Goal: Task Accomplishment & Management: Complete application form

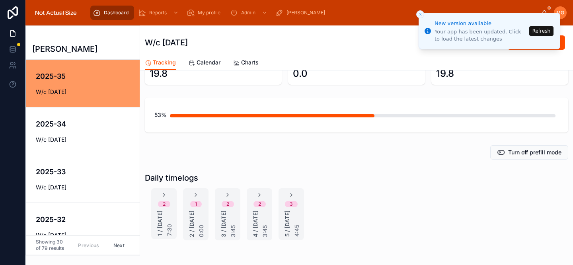
scroll to position [71, 0]
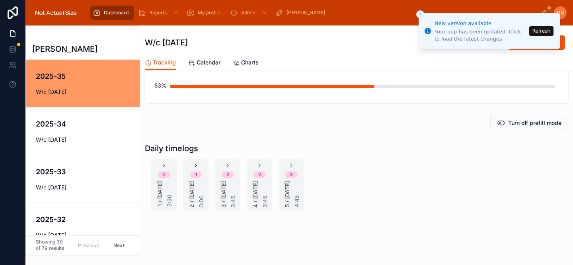
click at [194, 162] on icon at bounding box center [196, 165] width 6 height 6
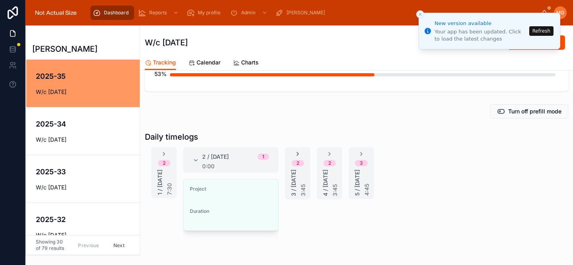
click at [299, 154] on icon at bounding box center [298, 154] width 6 height 6
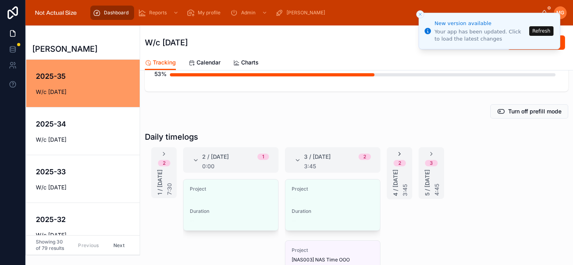
click at [399, 155] on icon at bounding box center [399, 154] width 6 height 6
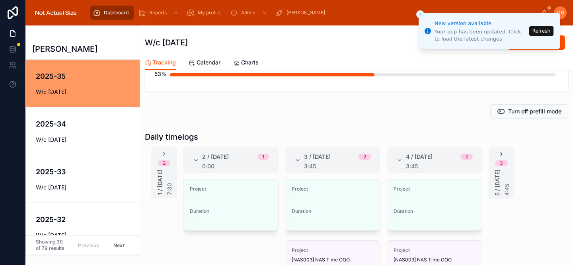
click at [502, 153] on icon at bounding box center [501, 154] width 6 height 6
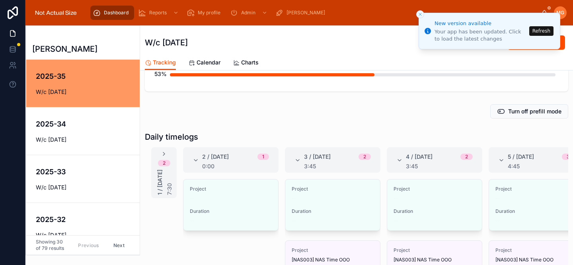
click at [537, 31] on button "Refresh" at bounding box center [541, 31] width 24 height 10
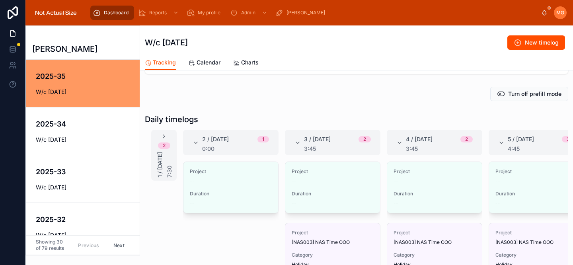
scroll to position [96, 0]
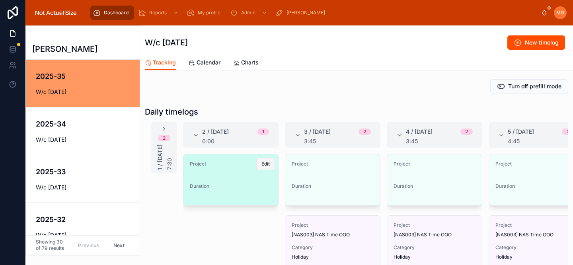
click at [262, 166] on span "Edit" at bounding box center [265, 164] width 8 height 6
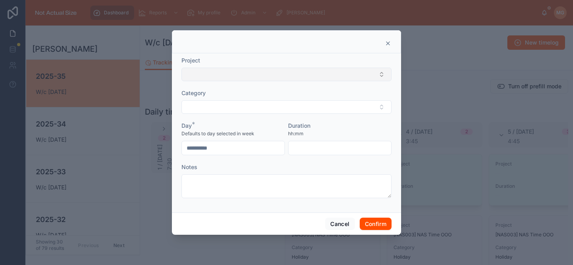
click at [246, 79] on button "Select Button" at bounding box center [286, 75] width 210 height 14
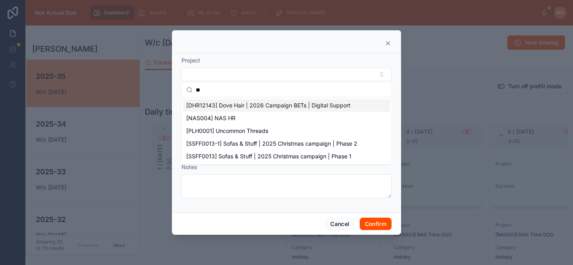
type input "**"
click at [220, 116] on span "[NAS004] NAS HR" at bounding box center [210, 118] width 49 height 8
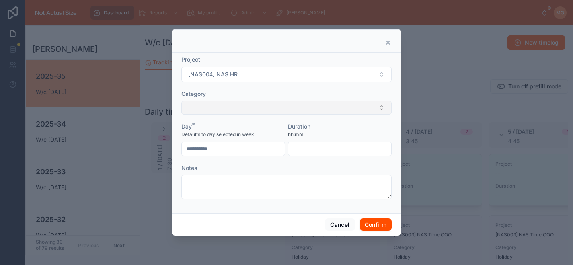
click at [217, 107] on button "Select Button" at bounding box center [286, 108] width 210 height 14
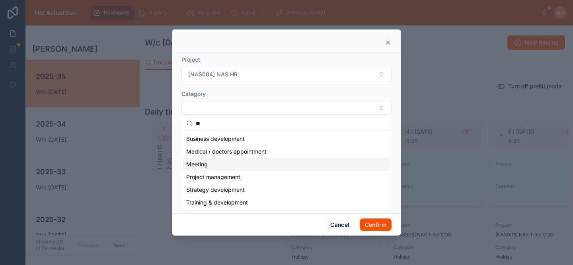
type input "**"
click at [207, 170] on div "Meeting" at bounding box center [286, 164] width 207 height 13
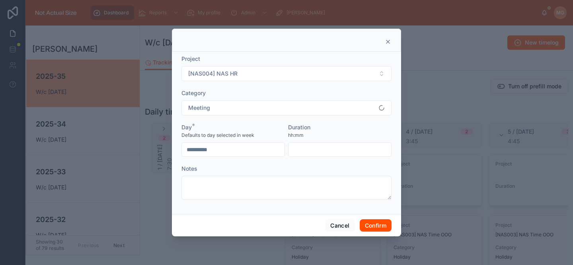
click at [318, 149] on input "text" at bounding box center [340, 149] width 103 height 11
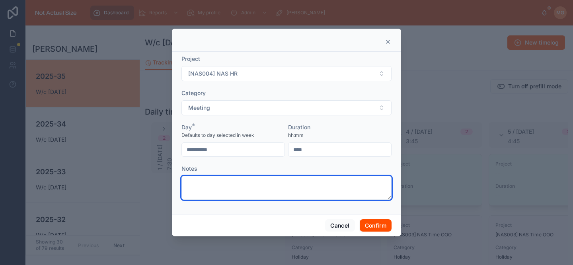
type input "****"
click at [302, 186] on textarea at bounding box center [286, 188] width 210 height 24
type textarea "*********"
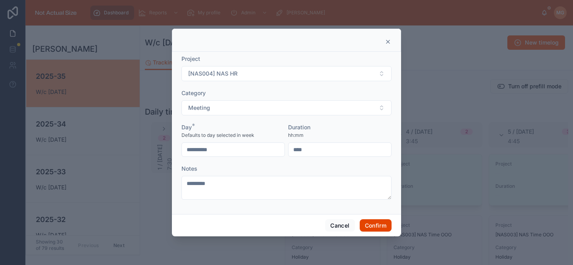
click at [384, 228] on button "Confirm" at bounding box center [376, 225] width 32 height 13
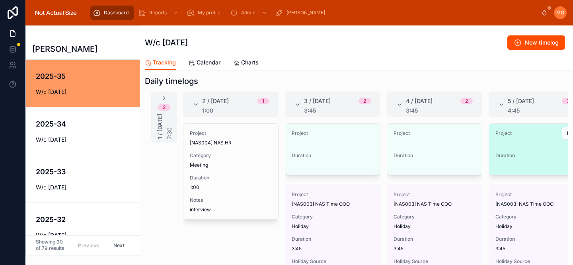
scroll to position [0, 22]
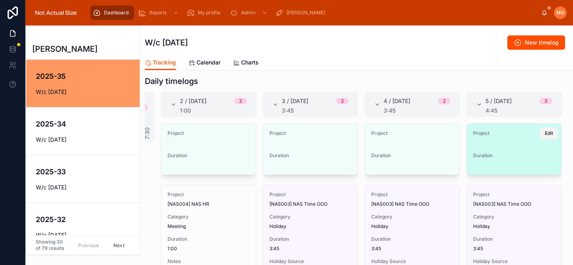
click at [545, 133] on span "Edit" at bounding box center [549, 133] width 8 height 6
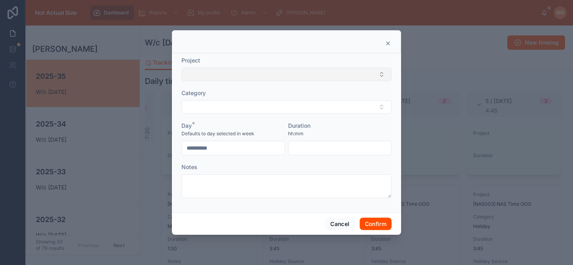
click at [284, 75] on button "Select Button" at bounding box center [286, 75] width 210 height 14
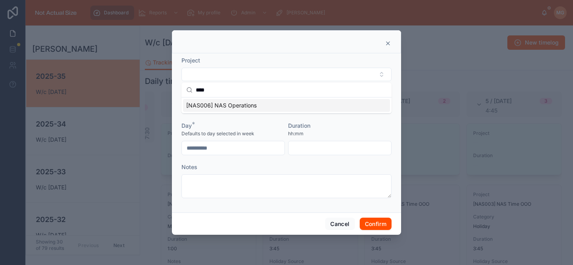
type input "****"
click at [234, 107] on span "[NAS006] NAS Operations" at bounding box center [221, 105] width 70 height 8
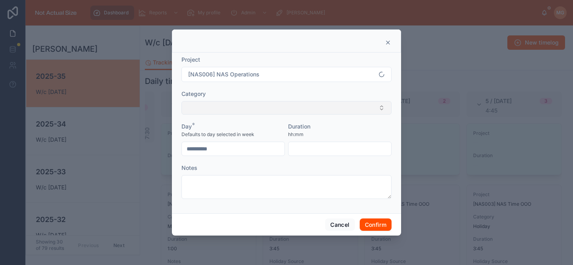
click at [234, 107] on button "Select Button" at bounding box center [286, 108] width 210 height 14
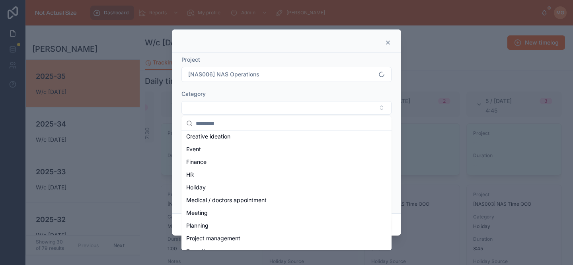
scroll to position [72, 0]
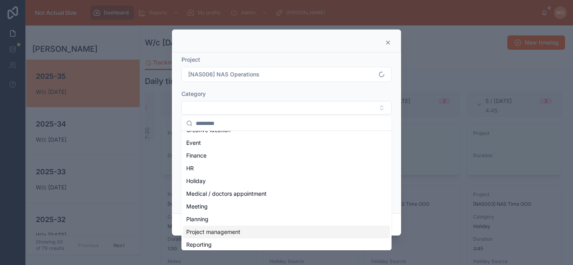
click at [228, 229] on span "Project management" at bounding box center [213, 232] width 54 height 8
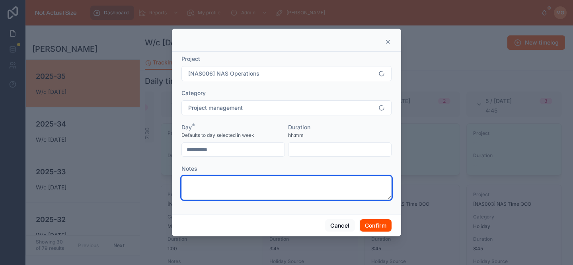
click at [228, 190] on textarea at bounding box center [286, 188] width 210 height 24
type textarea "*"
type textarea "***"
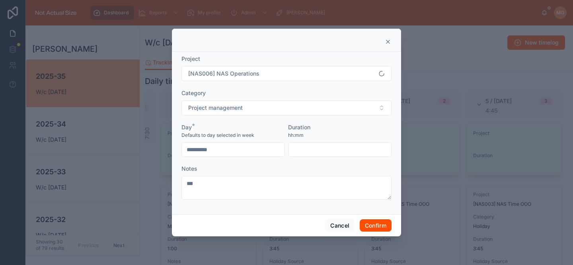
click at [308, 148] on input "text" at bounding box center [340, 149] width 103 height 11
type input "****"
click at [366, 217] on div "Cancel Confirm" at bounding box center [286, 225] width 229 height 23
click at [372, 225] on button "Confirm" at bounding box center [376, 225] width 32 height 13
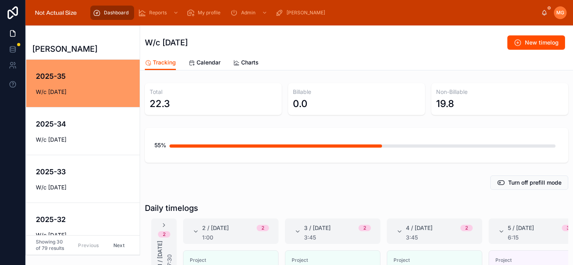
click at [263, 133] on div "55%" at bounding box center [356, 145] width 423 height 35
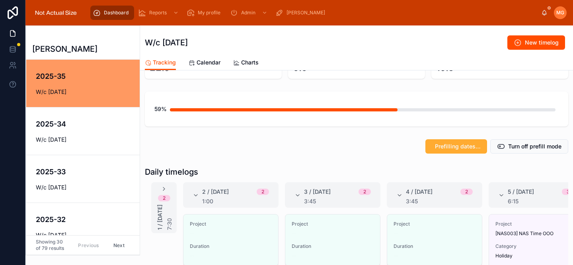
scroll to position [88, 0]
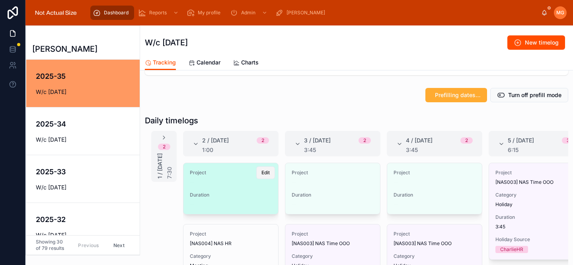
click at [260, 172] on button "Edit" at bounding box center [265, 172] width 19 height 13
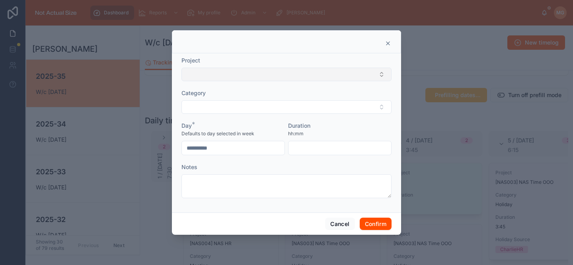
click at [266, 73] on button "Select Button" at bounding box center [286, 75] width 210 height 14
click at [389, 44] on icon at bounding box center [387, 43] width 3 height 3
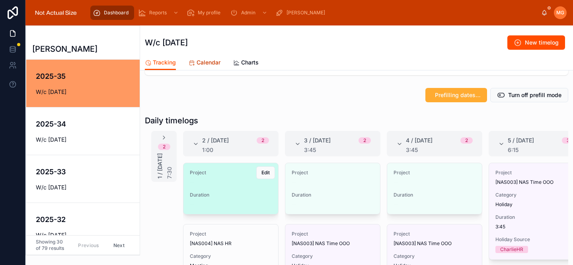
click at [206, 64] on span "Calendar" at bounding box center [209, 63] width 24 height 8
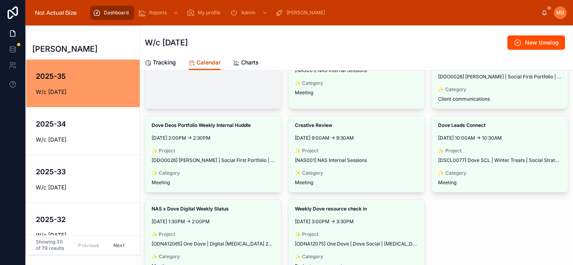
scroll to position [130, 0]
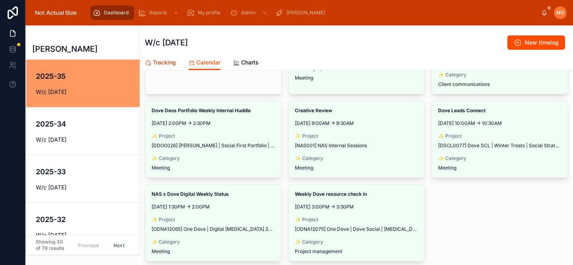
click at [174, 60] on span "Tracking" at bounding box center [164, 63] width 23 height 8
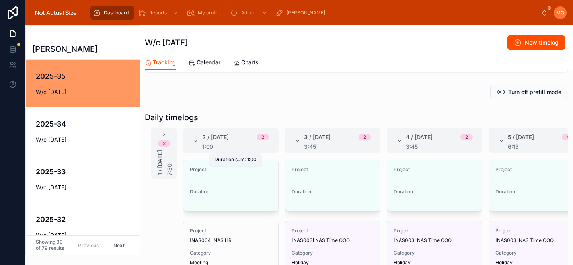
scroll to position [92, 0]
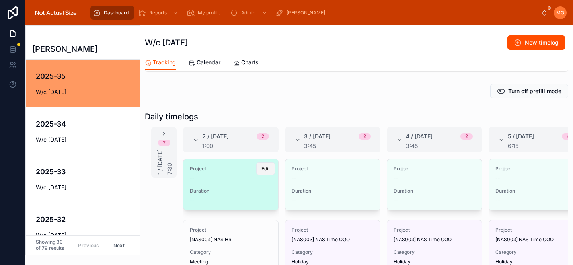
click at [267, 173] on button "Edit" at bounding box center [265, 168] width 19 height 13
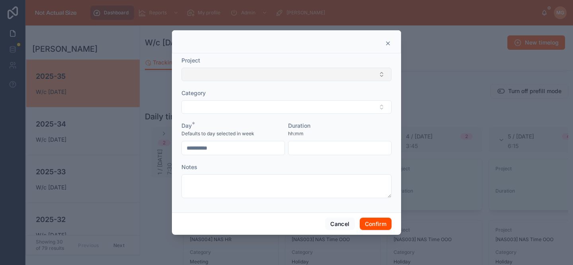
click at [250, 72] on button "Select Button" at bounding box center [286, 75] width 210 height 14
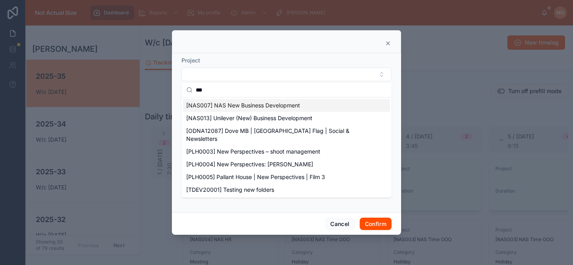
type input "***"
click at [254, 107] on span "[NAS007] NAS New Business Development" at bounding box center [243, 105] width 114 height 8
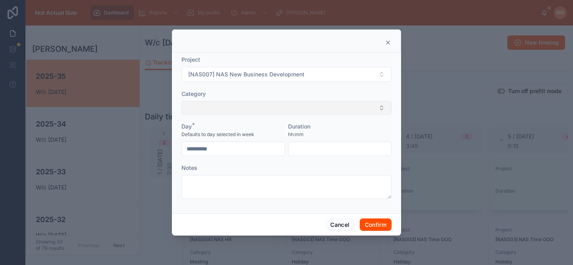
click at [253, 107] on button "Select Button" at bounding box center [286, 108] width 210 height 14
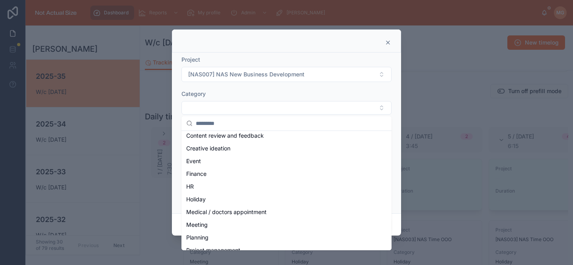
scroll to position [57, 0]
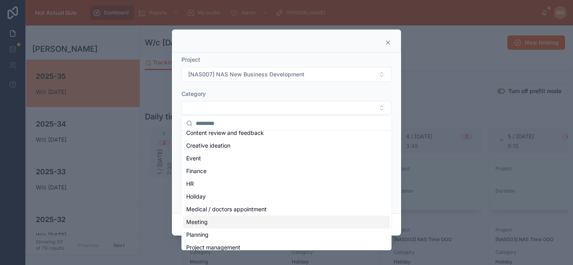
click at [228, 218] on div "Meeting" at bounding box center [286, 222] width 207 height 13
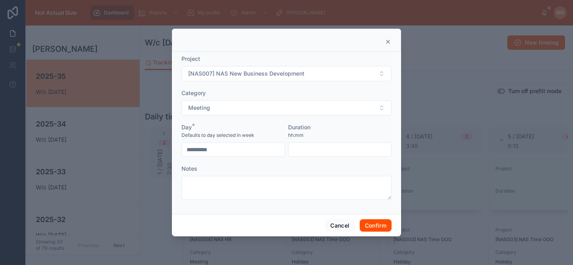
click at [303, 149] on input "text" at bounding box center [340, 149] width 103 height 11
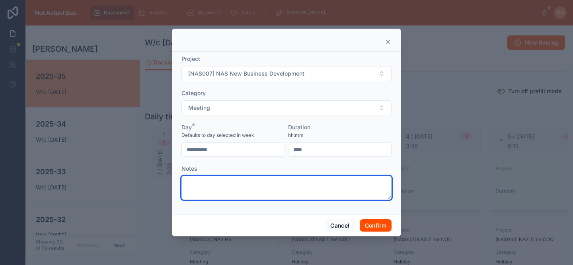
type input "****"
click at [280, 185] on textarea at bounding box center [286, 188] width 210 height 24
type textarea "**********"
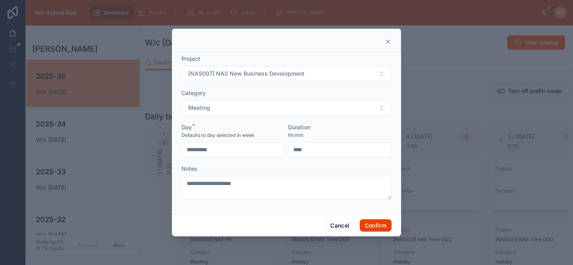
click at [379, 224] on button "Confirm" at bounding box center [376, 225] width 32 height 13
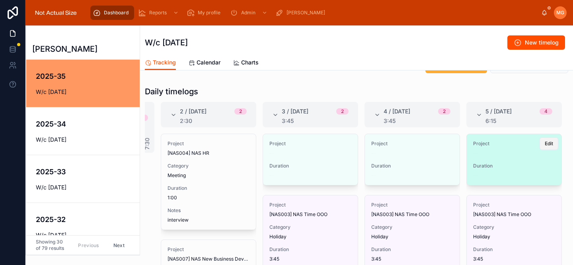
click at [546, 143] on span "Edit" at bounding box center [549, 143] width 8 height 6
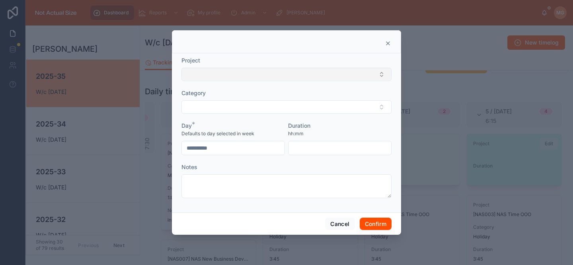
click at [288, 76] on button "Select Button" at bounding box center [286, 75] width 210 height 14
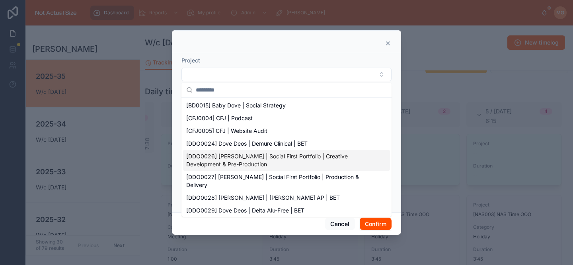
click at [267, 156] on span "[DDO0026] [PERSON_NAME] | Social First Portfolio | Creative Development & Pre-P…" at bounding box center [281, 160] width 191 height 16
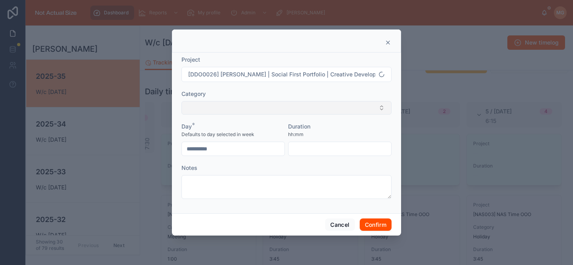
click at [242, 107] on button "Select Button" at bounding box center [286, 108] width 210 height 14
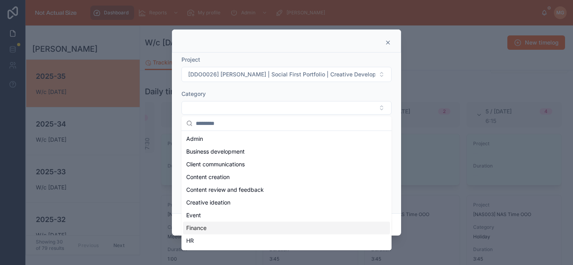
click at [232, 229] on div "Finance" at bounding box center [286, 228] width 207 height 13
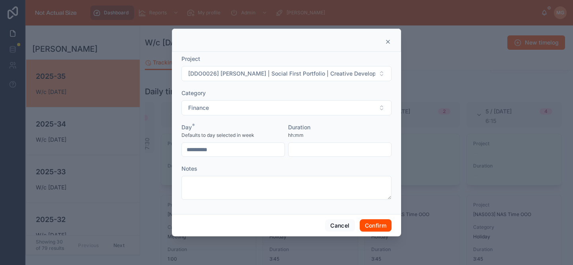
click at [304, 142] on div "Duration hh:mm" at bounding box center [339, 139] width 103 height 33
click at [307, 156] on div at bounding box center [339, 149] width 103 height 14
click at [307, 153] on input "text" at bounding box center [340, 149] width 103 height 11
type input "****"
click at [369, 225] on button "Confirm" at bounding box center [376, 225] width 32 height 13
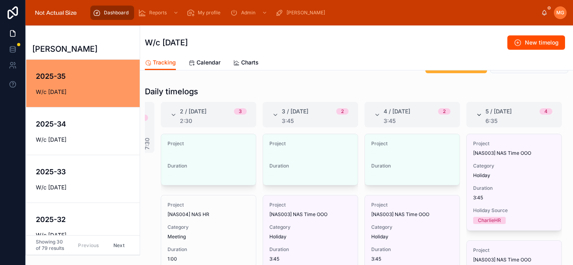
click at [480, 113] on icon at bounding box center [479, 115] width 6 height 6
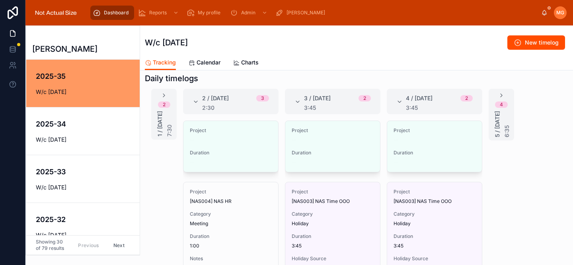
scroll to position [133, 0]
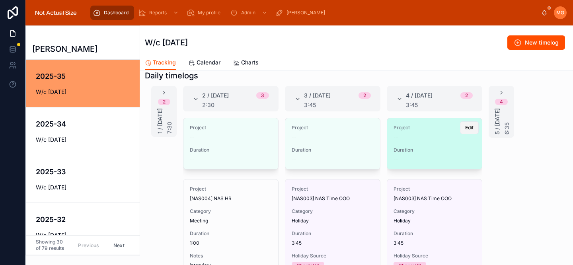
click at [464, 132] on button "Edit" at bounding box center [469, 127] width 19 height 13
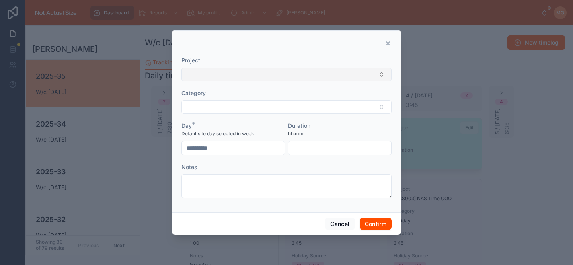
click at [254, 76] on button "Select Button" at bounding box center [286, 75] width 210 height 14
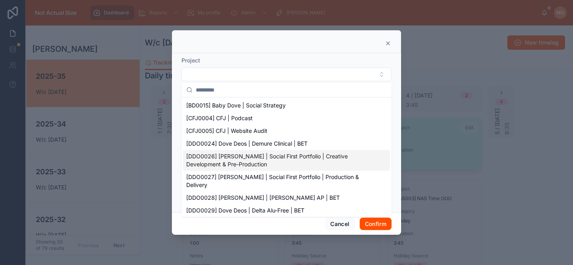
click at [279, 156] on span "[DDO0026] [PERSON_NAME] | Social First Portfolio | Creative Development & Pre-P…" at bounding box center [281, 160] width 191 height 16
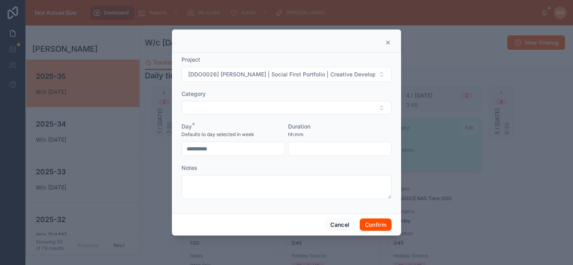
click at [328, 148] on input "text" at bounding box center [340, 148] width 103 height 11
type input "*"
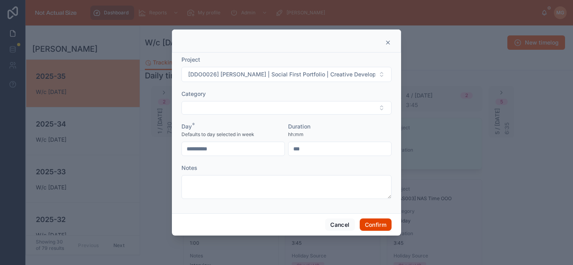
type input "****"
click at [374, 230] on button "Confirm" at bounding box center [376, 225] width 32 height 13
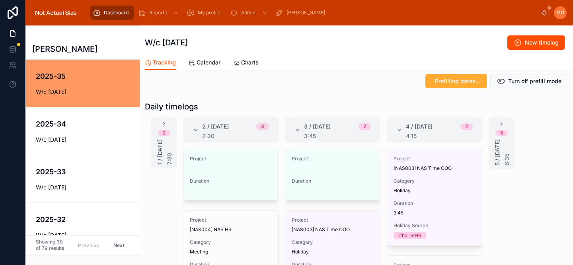
scroll to position [109, 0]
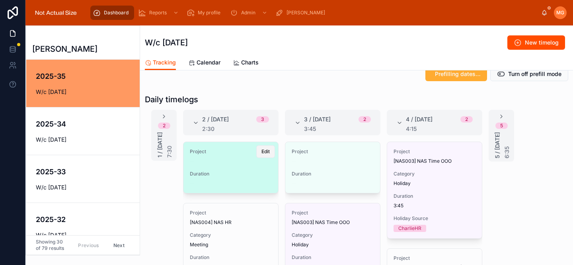
click at [264, 151] on span "Edit" at bounding box center [265, 151] width 8 height 6
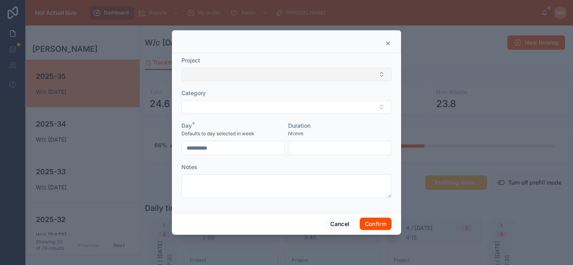
click at [219, 77] on button "Select Button" at bounding box center [286, 75] width 210 height 14
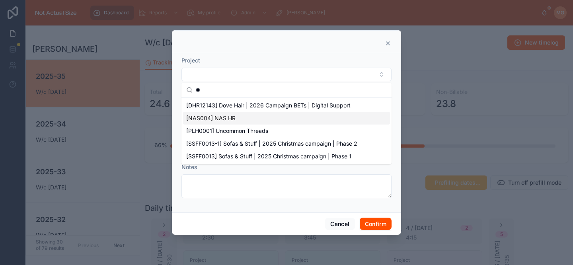
type input "**"
click at [222, 117] on span "[NAS004] NAS HR" at bounding box center [210, 118] width 49 height 8
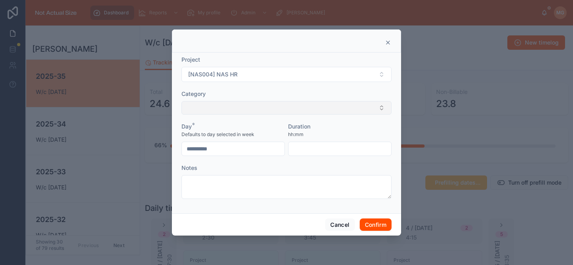
click at [221, 112] on button "Select Button" at bounding box center [286, 108] width 210 height 14
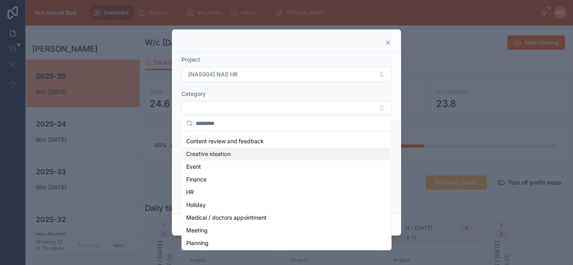
scroll to position [64, 0]
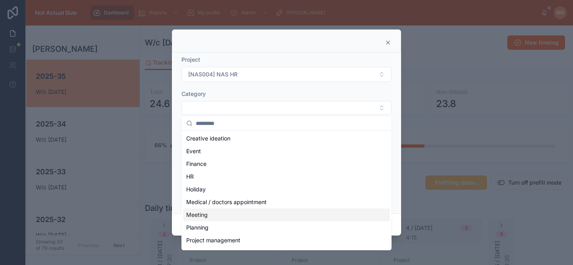
click at [220, 217] on div "Meeting" at bounding box center [286, 215] width 207 height 13
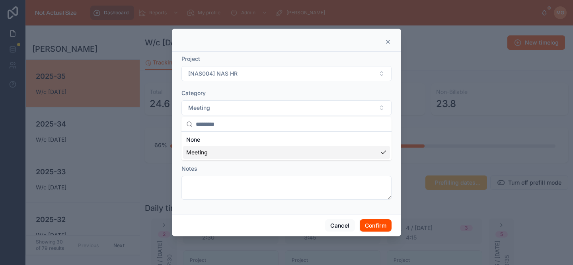
scroll to position [0, 0]
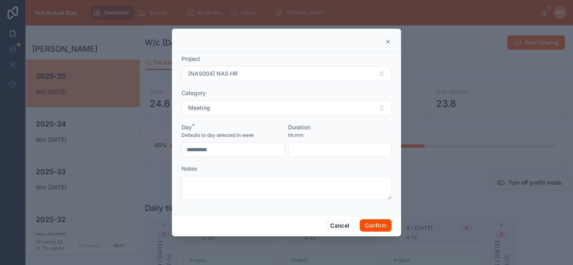
click at [266, 201] on form "**********" at bounding box center [286, 131] width 210 height 153
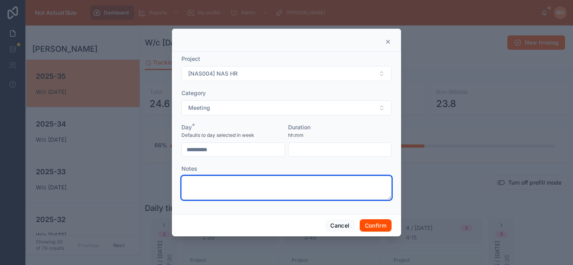
click at [262, 191] on textarea at bounding box center [286, 188] width 210 height 24
type textarea "***"
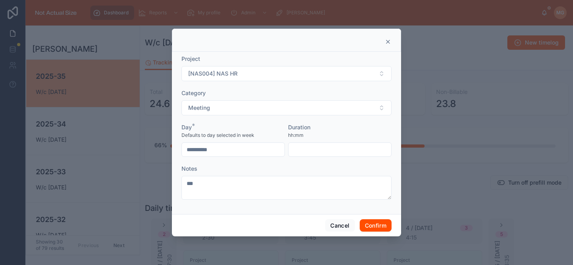
click at [319, 150] on input "text" at bounding box center [340, 149] width 103 height 11
type input "****"
click at [374, 228] on button "Confirm" at bounding box center [376, 225] width 32 height 13
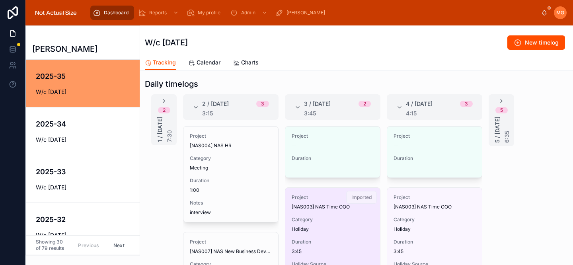
scroll to position [105, 0]
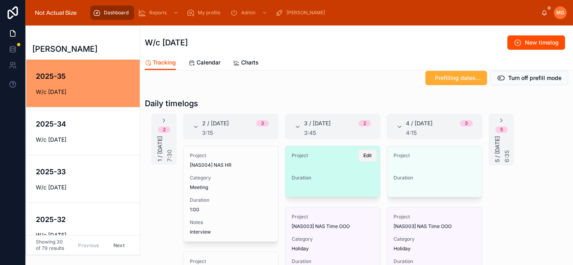
click at [368, 156] on span "Edit" at bounding box center [367, 155] width 8 height 6
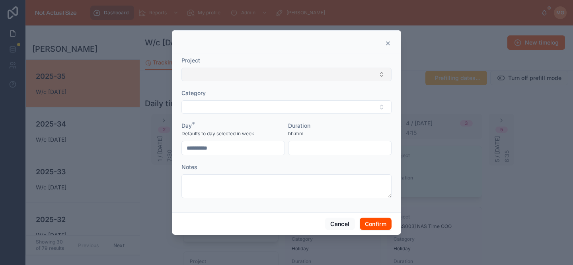
click at [251, 75] on button "Select Button" at bounding box center [286, 75] width 210 height 14
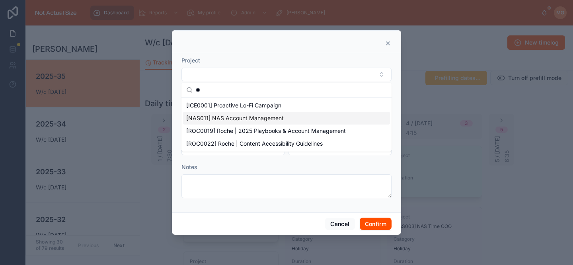
type input "**"
click at [238, 119] on span "[NAS011] NAS Account Management" at bounding box center [235, 118] width 98 height 8
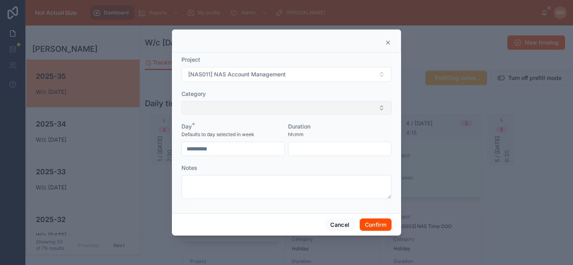
click at [238, 112] on button "Select Button" at bounding box center [286, 108] width 210 height 14
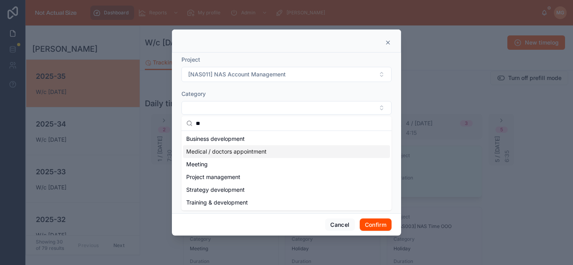
type input "**"
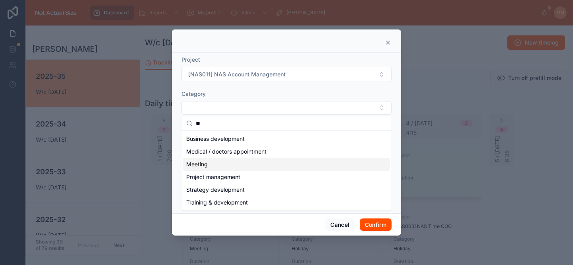
click at [209, 160] on div "Meeting" at bounding box center [286, 164] width 207 height 13
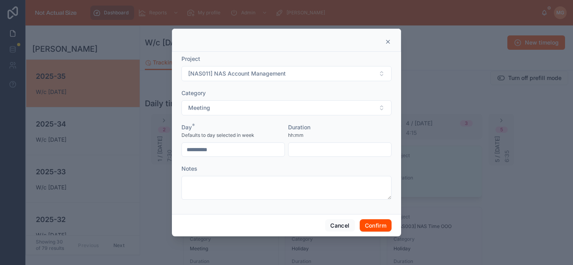
click at [333, 152] on input "text" at bounding box center [340, 149] width 103 height 11
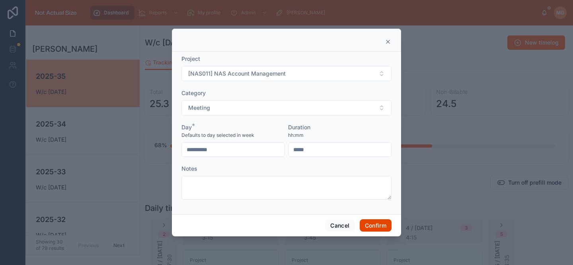
type input "****"
click at [366, 226] on button "Confirm" at bounding box center [376, 225] width 32 height 13
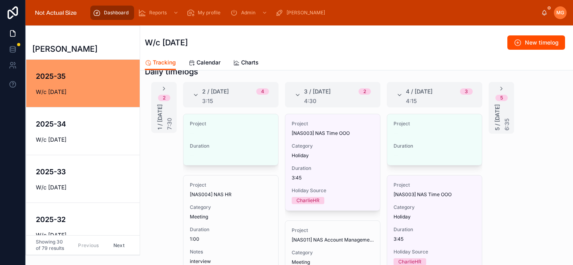
scroll to position [142, 0]
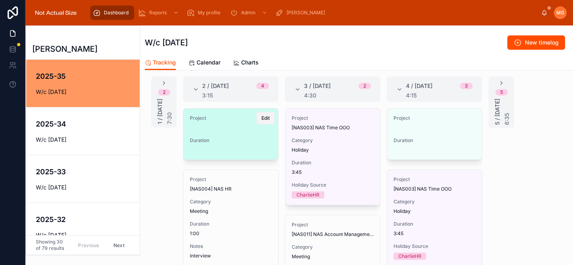
click at [261, 119] on span "Edit" at bounding box center [265, 118] width 8 height 6
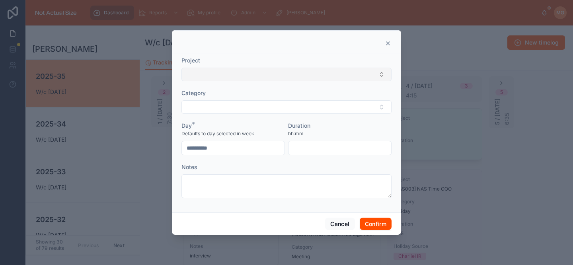
click at [251, 73] on button "Select Button" at bounding box center [286, 75] width 210 height 14
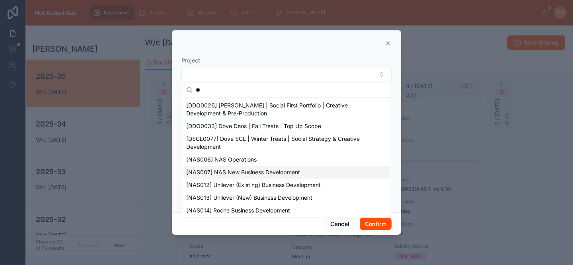
type input "**"
click at [242, 160] on span "[NAS006] NAS Operations" at bounding box center [221, 160] width 70 height 8
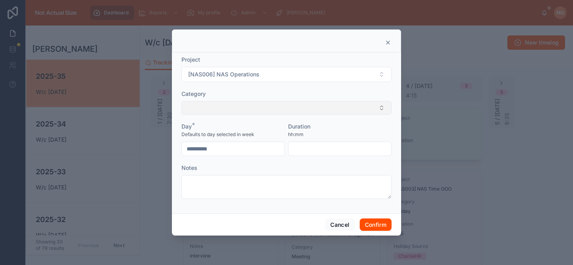
click at [231, 103] on button "Select Button" at bounding box center [286, 108] width 210 height 14
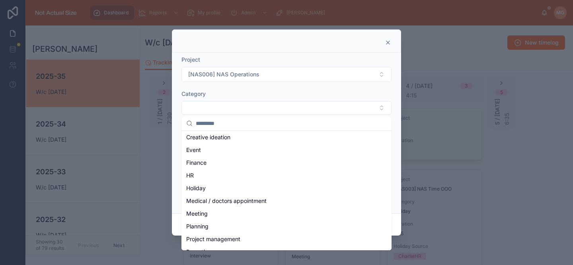
scroll to position [66, 0]
click at [231, 213] on div "Meeting" at bounding box center [286, 213] width 207 height 13
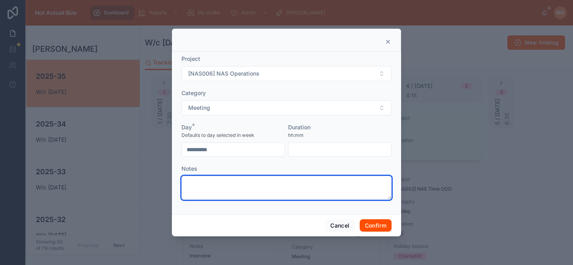
click at [230, 191] on textarea at bounding box center [286, 188] width 210 height 24
type textarea "**********"
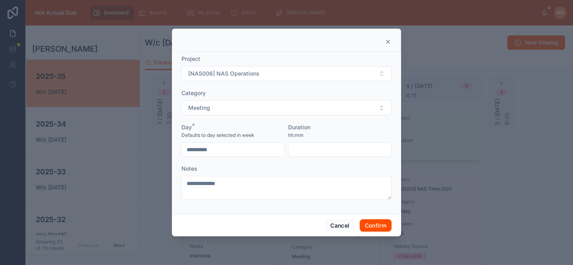
click at [295, 152] on input "text" at bounding box center [340, 149] width 103 height 11
type input "****"
click at [371, 222] on button "Confirm" at bounding box center [376, 225] width 32 height 13
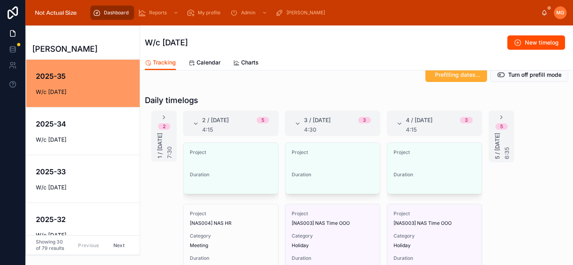
scroll to position [114, 0]
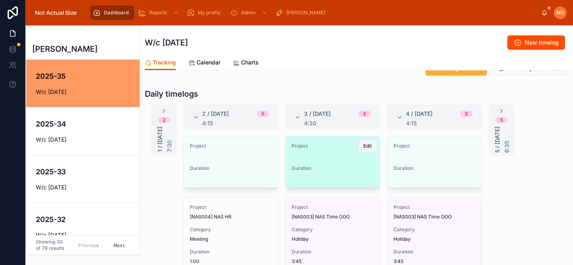
click at [371, 144] on span "Edit" at bounding box center [367, 146] width 8 height 6
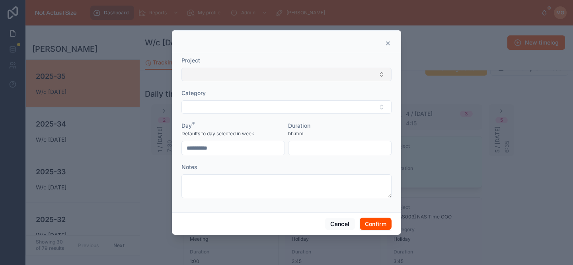
click at [266, 68] on button "Select Button" at bounding box center [286, 75] width 210 height 14
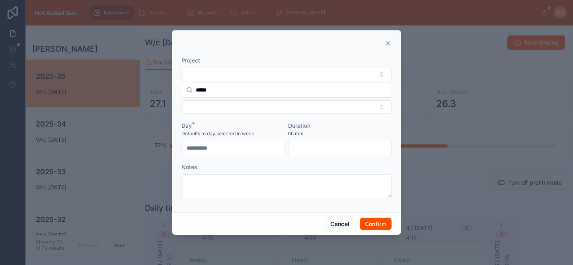
drag, startPoint x: 218, startPoint y: 92, endPoint x: 180, endPoint y: 92, distance: 38.2
click at [180, 92] on div "Dashboard Reports My profile Admin [PERSON_NAME] [GEOGRAPHIC_DATA] [PERSON_NAME…" at bounding box center [286, 132] width 573 height 265
type input "*"
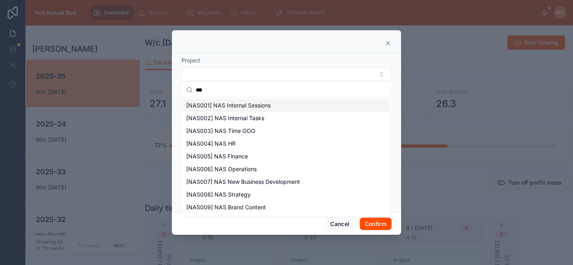
type input "***"
click at [223, 104] on span "[NAS001] NAS Internal Sessions" at bounding box center [228, 105] width 84 height 8
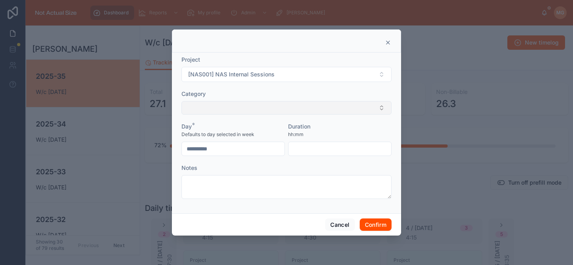
click at [221, 106] on button "Select Button" at bounding box center [286, 108] width 210 height 14
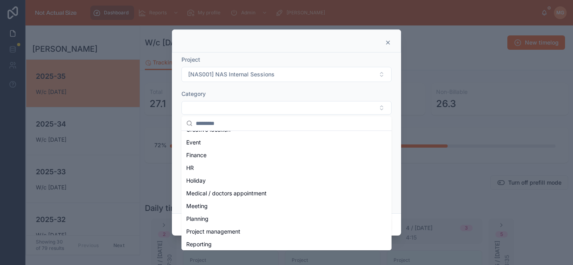
scroll to position [76, 0]
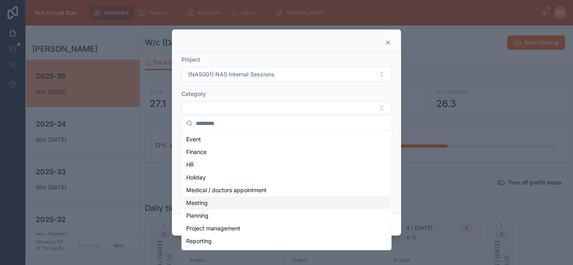
click at [222, 204] on div "Meeting" at bounding box center [286, 203] width 207 height 13
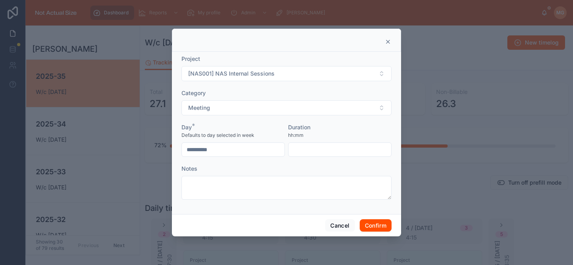
click at [316, 154] on input "text" at bounding box center [340, 149] width 103 height 11
type input "****"
click at [371, 222] on button "Confirm" at bounding box center [376, 225] width 32 height 13
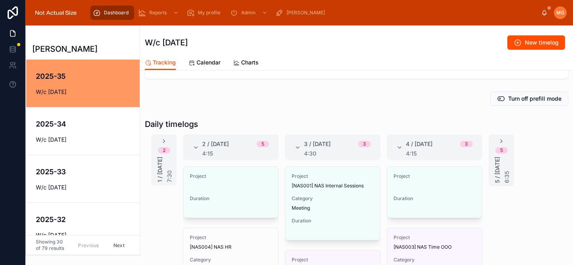
scroll to position [88, 0]
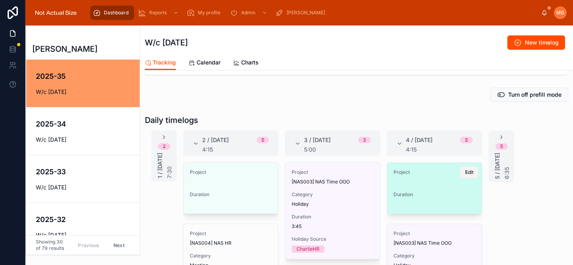
click at [467, 171] on span "Edit" at bounding box center [469, 172] width 8 height 6
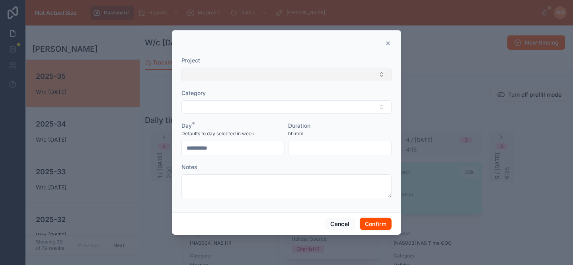
click at [280, 71] on button "Select Button" at bounding box center [286, 75] width 210 height 14
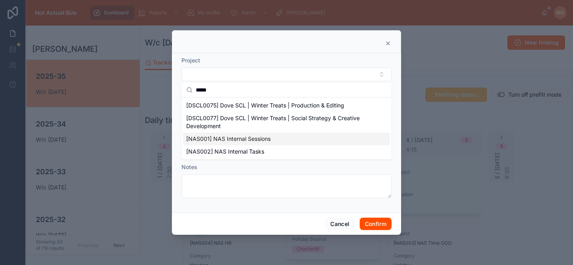
type input "*****"
click at [252, 140] on span "[NAS001] NAS Internal Sessions" at bounding box center [228, 139] width 84 height 8
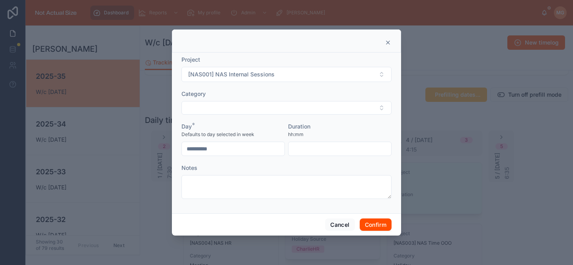
click at [315, 148] on input "text" at bounding box center [340, 148] width 103 height 11
type input "****"
click at [369, 221] on button "Confirm" at bounding box center [376, 225] width 32 height 13
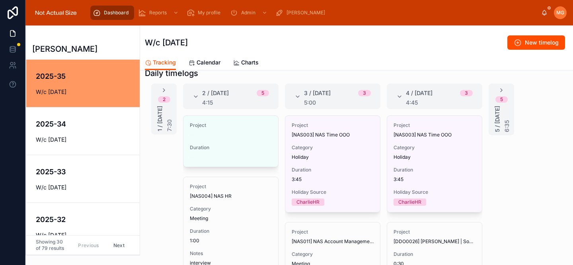
scroll to position [132, 0]
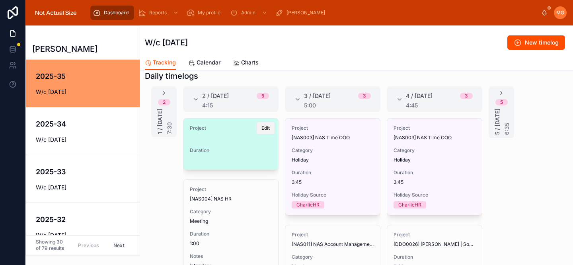
click at [263, 127] on span "Edit" at bounding box center [265, 128] width 8 height 6
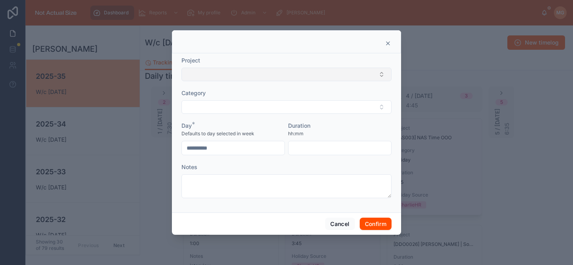
click at [256, 73] on button "Select Button" at bounding box center [286, 75] width 210 height 14
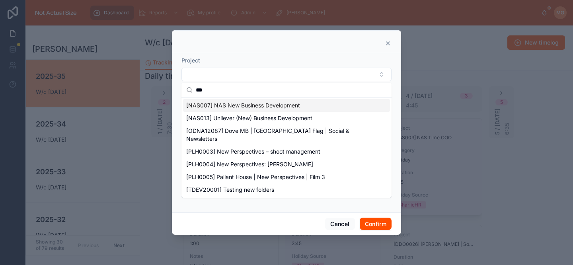
type input "***"
click at [230, 104] on span "[NAS007] NAS New Business Development" at bounding box center [243, 105] width 114 height 8
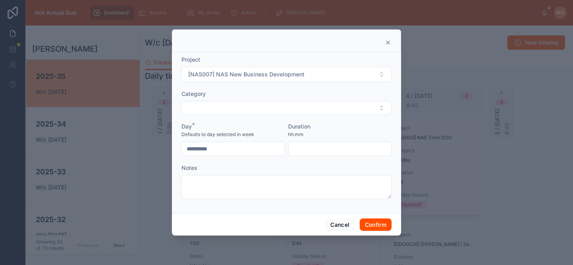
click at [334, 147] on input "text" at bounding box center [340, 148] width 103 height 11
type input "****"
click at [371, 225] on button "Confirm" at bounding box center [376, 225] width 32 height 13
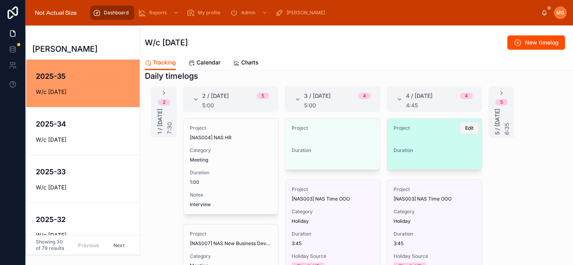
click at [466, 129] on span "Edit" at bounding box center [469, 128] width 8 height 6
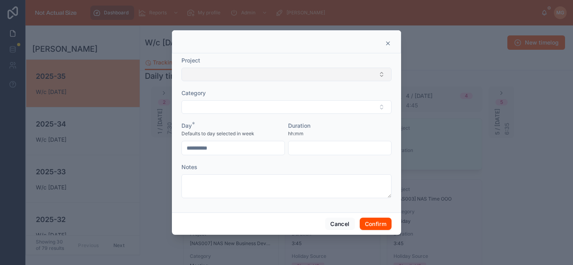
click at [224, 71] on button "Select Button" at bounding box center [286, 75] width 210 height 14
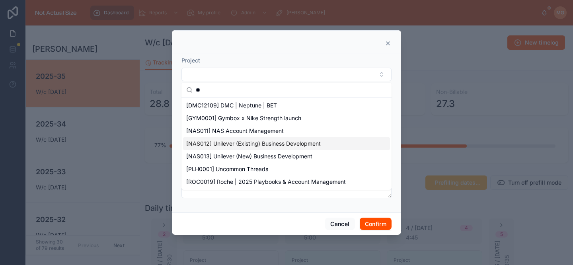
type input "**"
click at [222, 142] on span "[NAS012] Unilever (Existing) Business Development" at bounding box center [253, 144] width 135 height 8
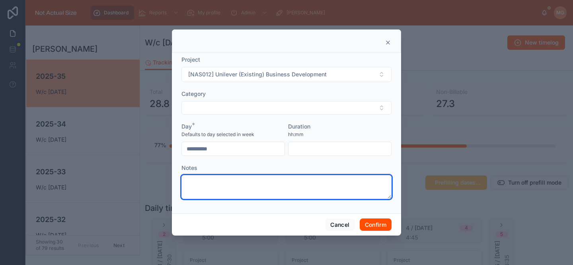
click at [265, 194] on textarea at bounding box center [286, 187] width 210 height 24
type textarea "**********"
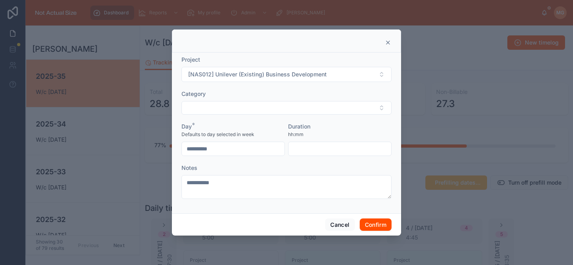
click at [342, 148] on input "text" at bounding box center [340, 148] width 103 height 11
type input "****"
click at [378, 223] on button "Confirm" at bounding box center [376, 225] width 32 height 13
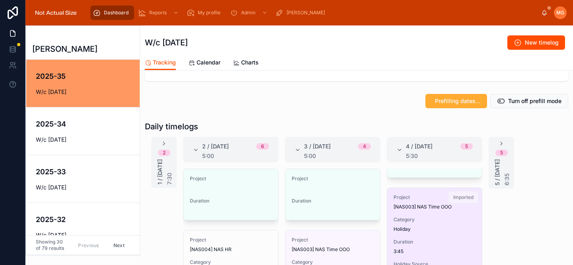
scroll to position [0, 0]
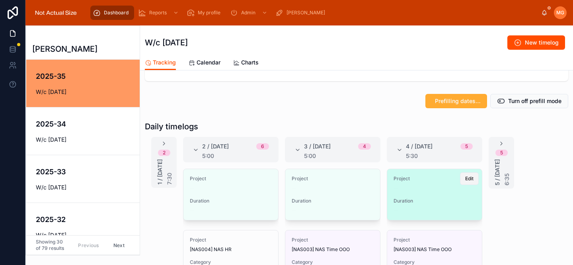
click at [463, 179] on button "Edit" at bounding box center [469, 178] width 19 height 13
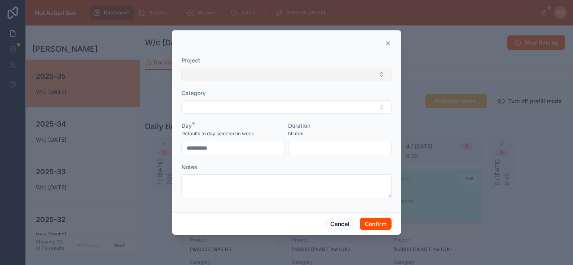
click at [225, 73] on button "Select Button" at bounding box center [286, 75] width 210 height 14
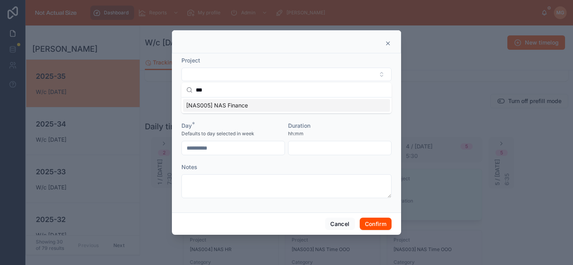
type input "***"
click at [224, 105] on span "[NAS005] NAS Finance" at bounding box center [217, 105] width 62 height 8
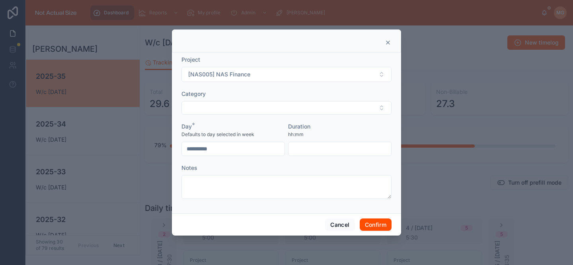
click at [293, 147] on input "text" at bounding box center [340, 148] width 103 height 11
type input "****"
click at [369, 226] on button "Confirm" at bounding box center [376, 225] width 32 height 13
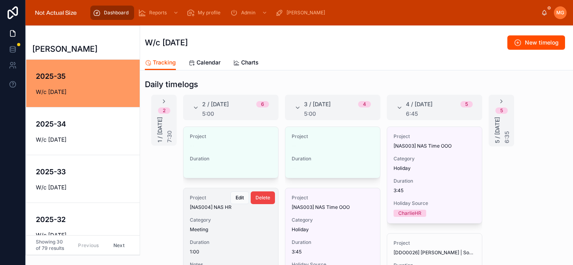
scroll to position [120, 0]
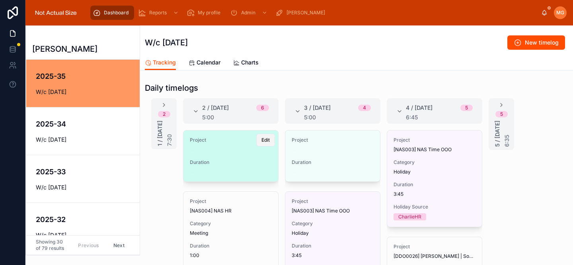
click at [271, 139] on button "Edit" at bounding box center [265, 140] width 19 height 13
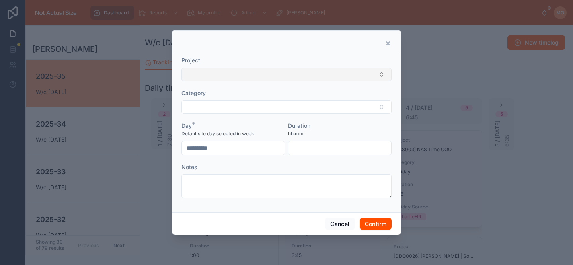
click at [234, 72] on button "Select Button" at bounding box center [286, 75] width 210 height 14
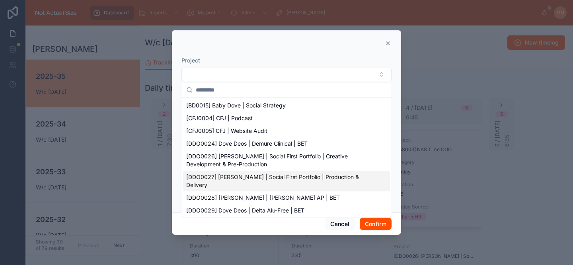
scroll to position [564, 0]
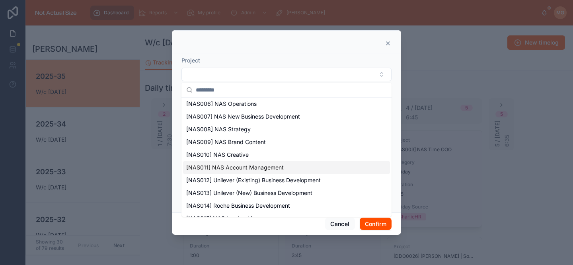
click at [229, 161] on div "[NAS011] NAS Account Management" at bounding box center [286, 167] width 207 height 13
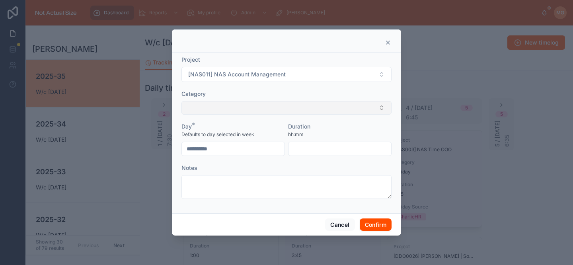
click at [222, 111] on button "Select Button" at bounding box center [286, 108] width 210 height 14
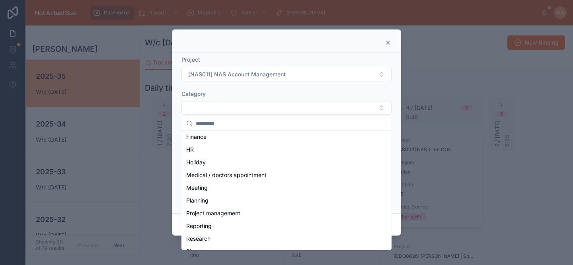
scroll to position [107, 0]
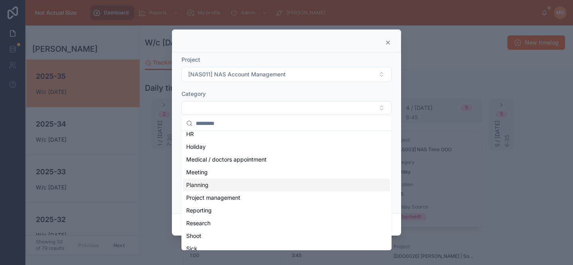
click at [219, 186] on div "Planning" at bounding box center [286, 185] width 207 height 13
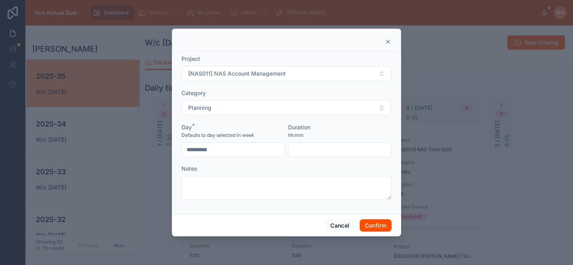
click at [312, 152] on input "text" at bounding box center [340, 149] width 103 height 11
type input "****"
click at [373, 225] on button "Confirm" at bounding box center [376, 225] width 32 height 13
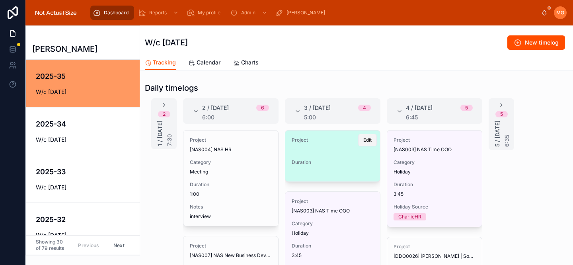
click at [367, 142] on span "Edit" at bounding box center [367, 140] width 8 height 6
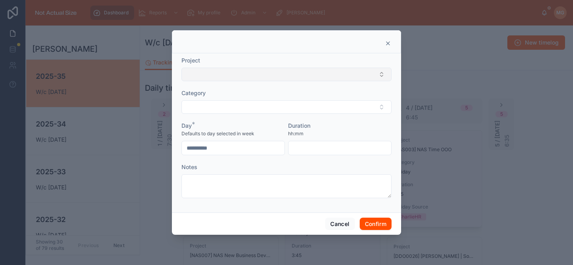
click at [276, 70] on button "Select Button" at bounding box center [286, 75] width 210 height 14
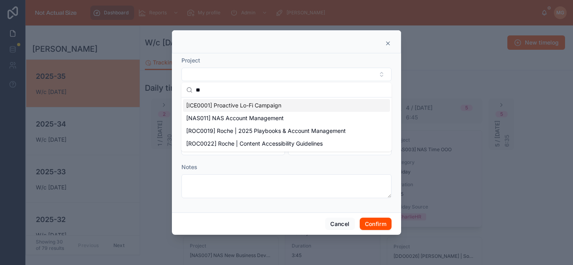
type input "**"
click at [245, 116] on span "[NAS011] NAS Account Management" at bounding box center [235, 118] width 98 height 8
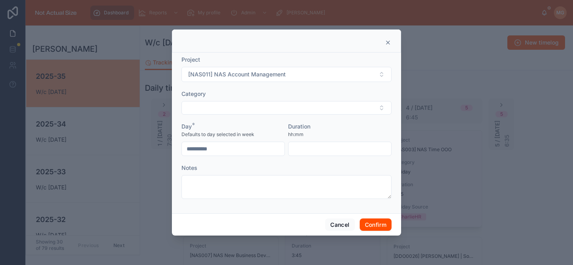
click at [302, 145] on input "text" at bounding box center [340, 148] width 103 height 11
type input "****"
click at [371, 224] on button "Confirm" at bounding box center [376, 225] width 32 height 13
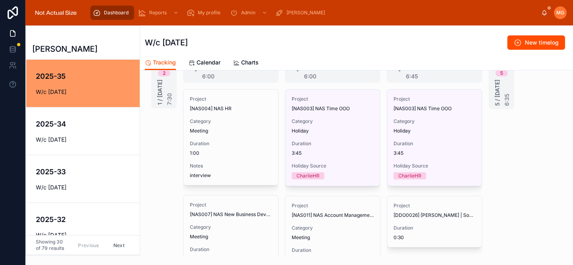
scroll to position [132, 0]
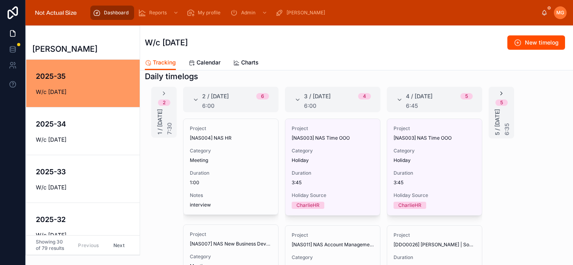
click at [503, 94] on icon at bounding box center [501, 93] width 6 height 6
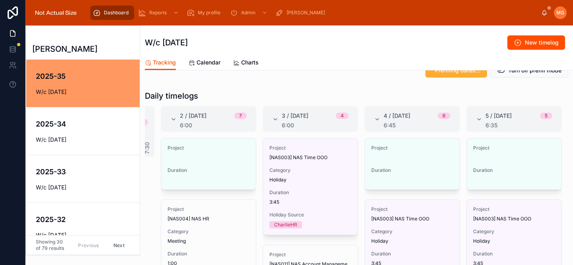
scroll to position [111, 0]
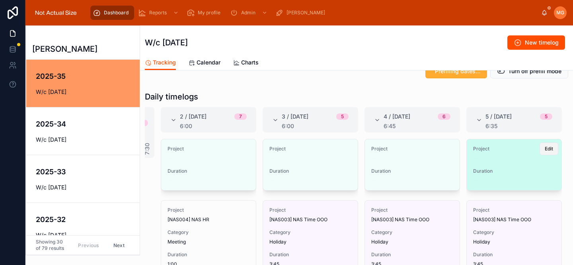
click at [546, 146] on span "Edit" at bounding box center [549, 149] width 8 height 6
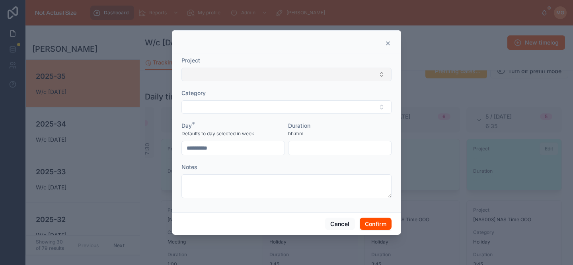
click at [327, 74] on button "Select Button" at bounding box center [286, 75] width 210 height 14
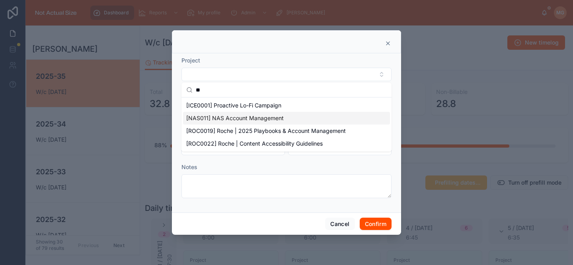
type input "**"
click at [255, 115] on span "[NAS011] NAS Account Management" at bounding box center [235, 118] width 98 height 8
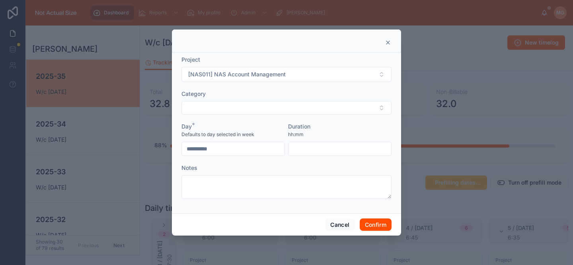
click at [343, 149] on input "text" at bounding box center [340, 148] width 103 height 11
type input "****"
click at [380, 228] on button "Confirm" at bounding box center [376, 225] width 32 height 13
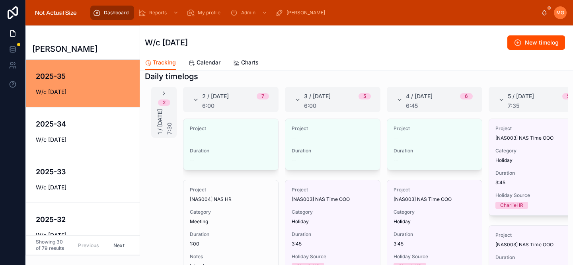
scroll to position [132, 0]
click at [502, 98] on icon at bounding box center [501, 99] width 6 height 6
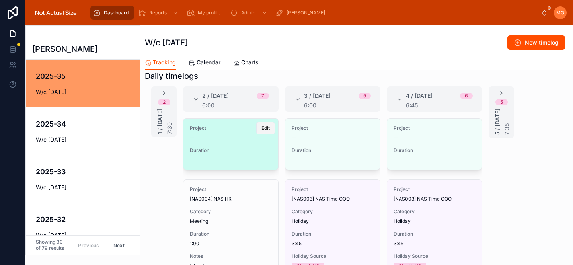
click at [267, 131] on span "Edit" at bounding box center [265, 128] width 8 height 6
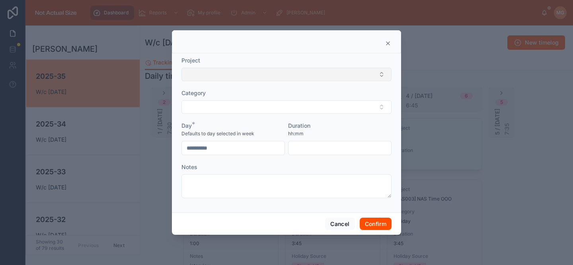
click at [230, 68] on button "Select Button" at bounding box center [286, 75] width 210 height 14
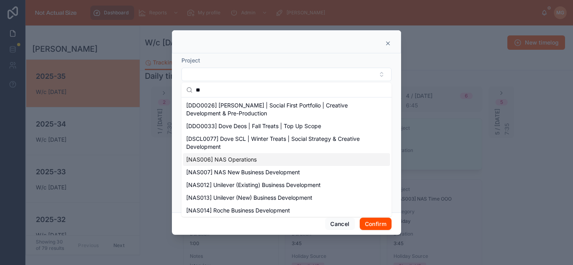
type input "**"
click at [221, 160] on span "[NAS006] NAS Operations" at bounding box center [221, 160] width 70 height 8
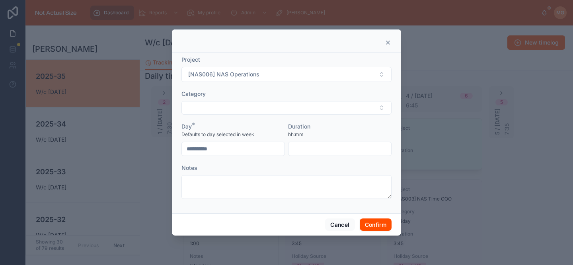
click at [297, 147] on input "text" at bounding box center [340, 148] width 103 height 11
type input "****"
click at [375, 222] on button "Confirm" at bounding box center [376, 225] width 32 height 13
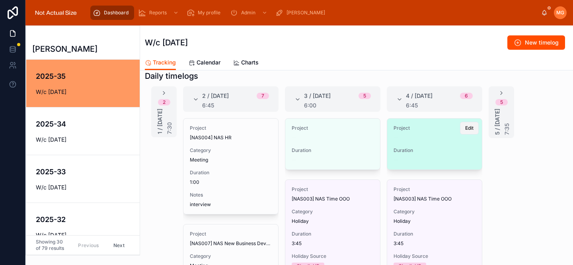
click at [465, 127] on span "Edit" at bounding box center [469, 128] width 8 height 6
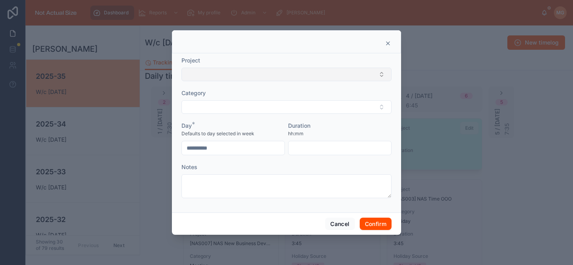
click at [257, 77] on button "Select Button" at bounding box center [286, 75] width 210 height 14
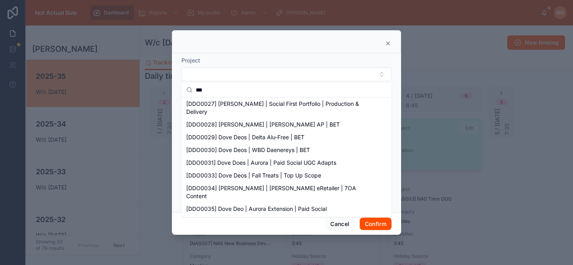
scroll to position [0, 0]
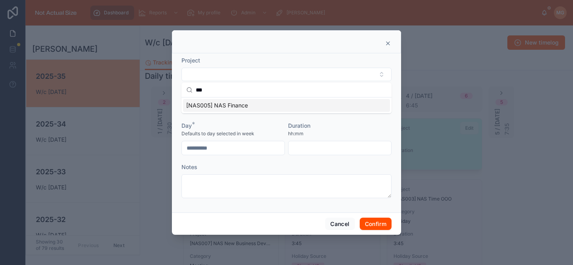
type input "***"
click at [255, 110] on div "[NAS005] NAS Finance" at bounding box center [286, 105] width 207 height 13
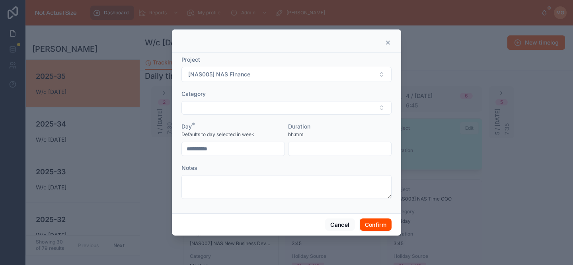
click at [312, 147] on input "text" at bounding box center [340, 148] width 103 height 11
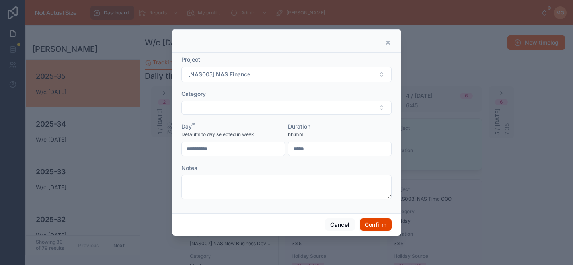
type input "****"
click at [374, 223] on button "Confirm" at bounding box center [376, 225] width 32 height 13
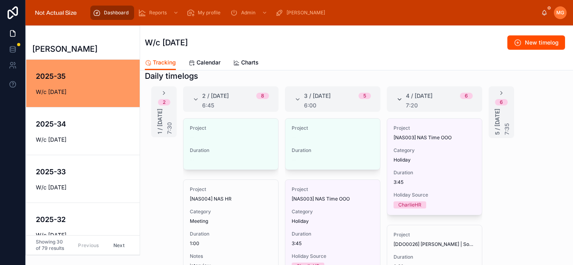
click at [400, 99] on icon at bounding box center [399, 99] width 6 height 6
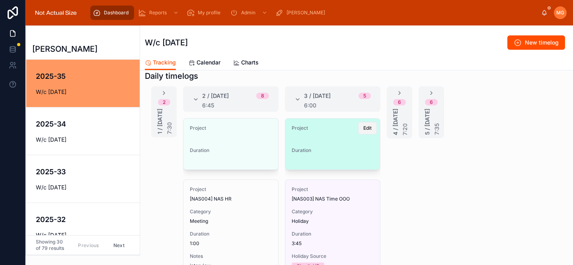
click at [366, 127] on span "Edit" at bounding box center [367, 128] width 8 height 6
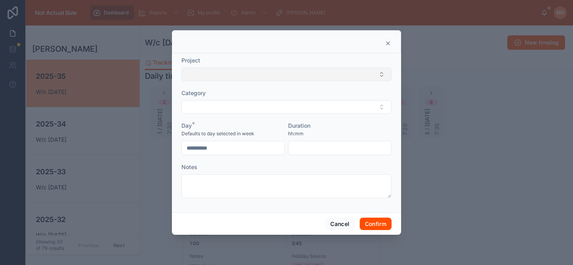
click at [246, 75] on button "Select Button" at bounding box center [286, 75] width 210 height 14
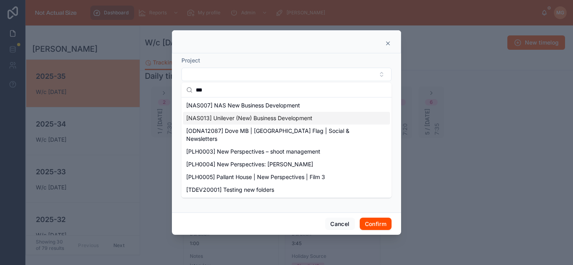
type input "***"
click at [230, 119] on span "[NAS013] Unilever (New) Business Development" at bounding box center [249, 118] width 126 height 8
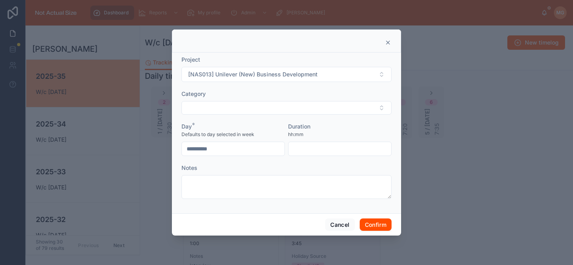
click at [301, 152] on input "text" at bounding box center [340, 148] width 103 height 11
type input "****"
click at [375, 224] on button "Confirm" at bounding box center [376, 225] width 32 height 13
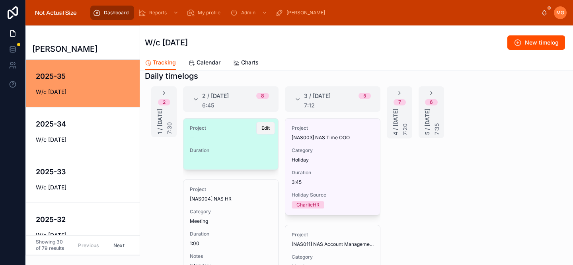
click at [264, 132] on button "Edit" at bounding box center [265, 128] width 19 height 13
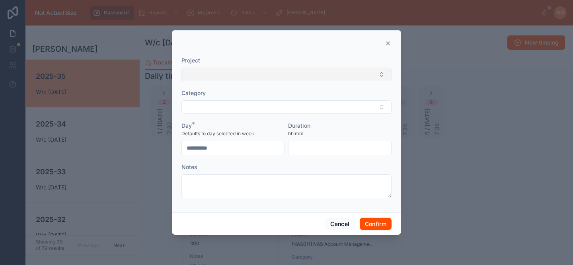
click at [253, 74] on button "Select Button" at bounding box center [286, 75] width 210 height 14
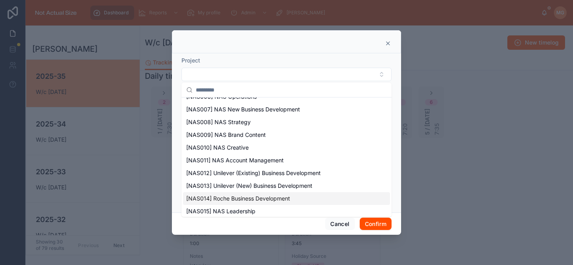
scroll to position [569, 0]
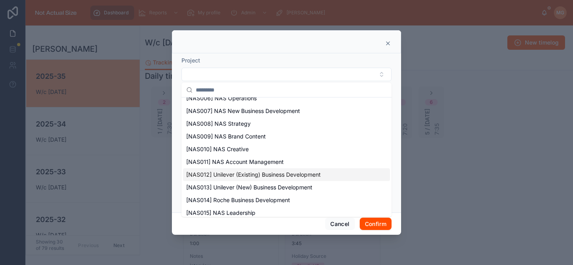
click at [252, 171] on span "[NAS012] Unilever (Existing) Business Development" at bounding box center [253, 175] width 135 height 8
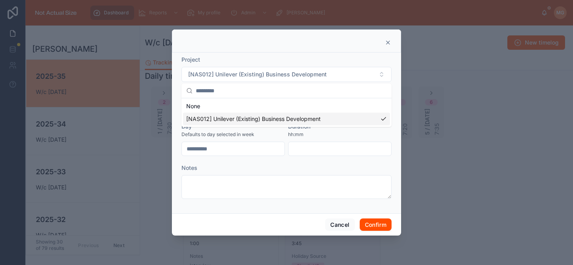
scroll to position [0, 0]
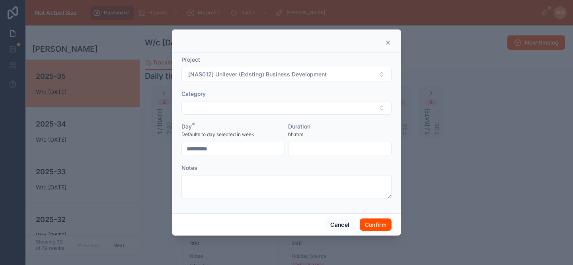
click at [318, 152] on input "text" at bounding box center [340, 148] width 103 height 11
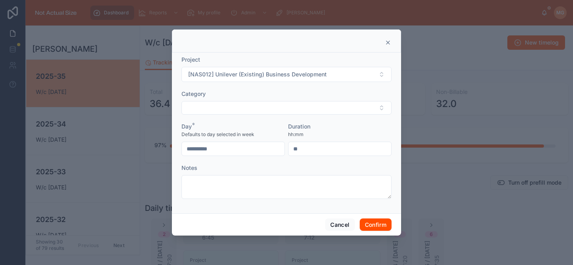
type input "*"
type input "****"
click at [366, 222] on button "Confirm" at bounding box center [376, 225] width 32 height 13
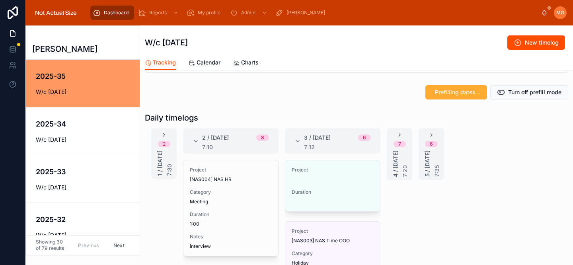
scroll to position [94, 0]
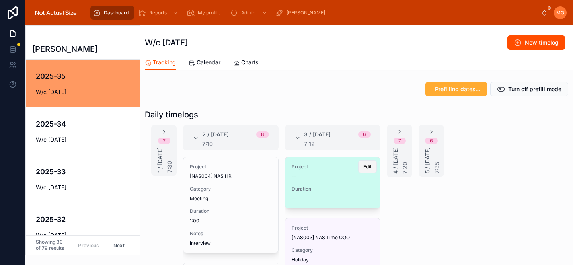
click at [371, 168] on span "Edit" at bounding box center [367, 167] width 8 height 6
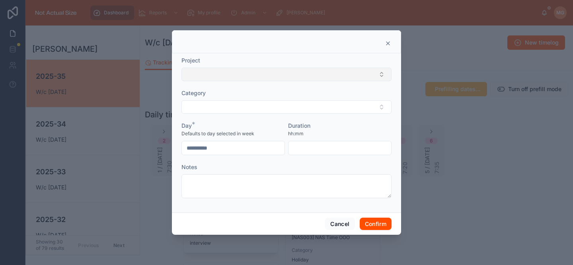
click at [224, 74] on button "Select Button" at bounding box center [286, 75] width 210 height 14
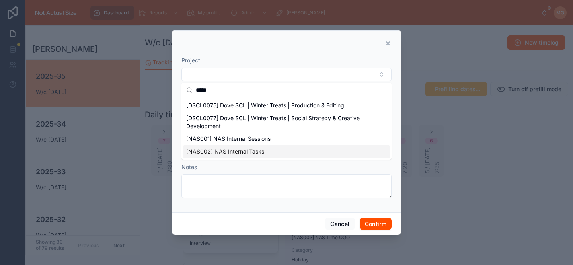
type input "*****"
click at [227, 152] on span "[NAS002] NAS Internal Tasks" at bounding box center [225, 152] width 78 height 8
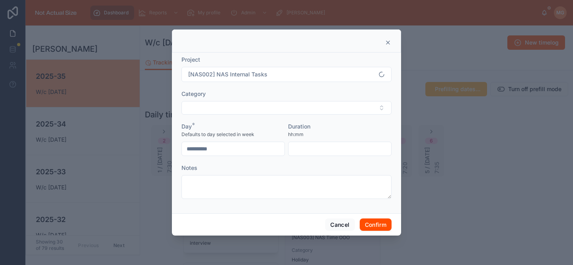
click at [301, 150] on input "text" at bounding box center [340, 148] width 103 height 11
type input "****"
click at [381, 225] on button "Confirm" at bounding box center [376, 225] width 32 height 13
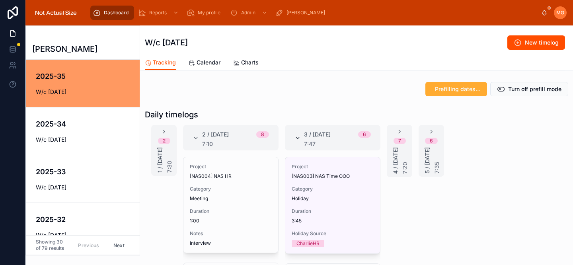
click at [295, 137] on icon at bounding box center [298, 138] width 6 height 6
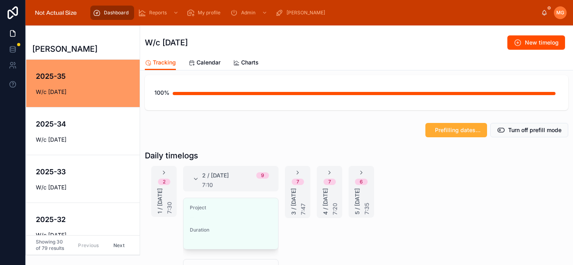
scroll to position [60, 0]
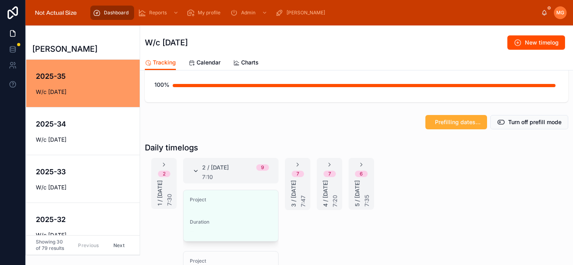
click at [195, 170] on icon at bounding box center [196, 171] width 6 height 6
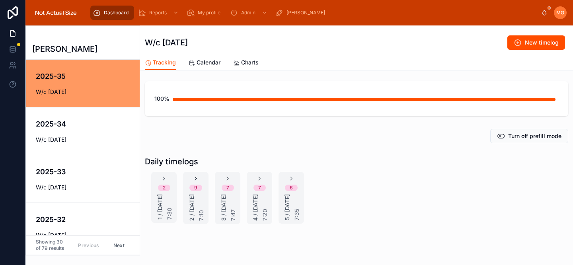
scroll to position [0, 0]
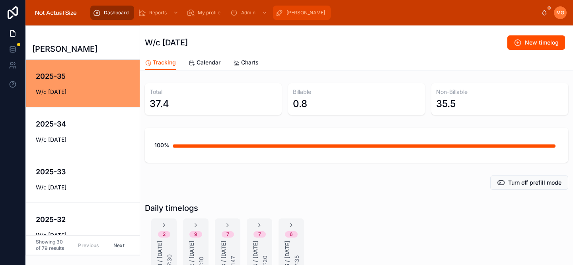
click at [290, 12] on span "[PERSON_NAME]" at bounding box center [306, 13] width 39 height 6
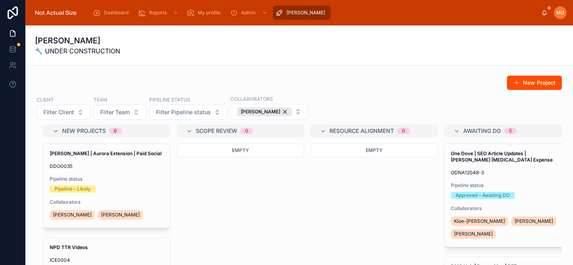
scroll to position [8, 0]
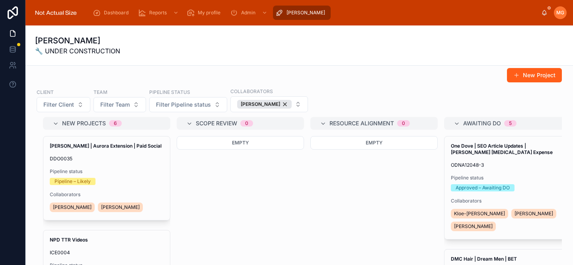
click at [512, 77] on button "New Project" at bounding box center [534, 75] width 55 height 14
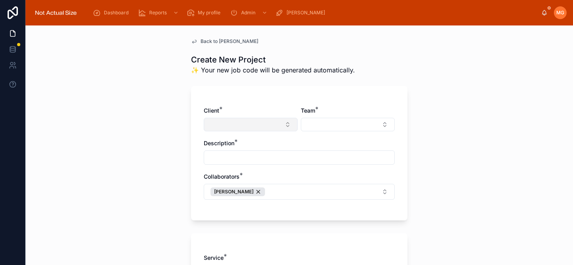
click at [253, 127] on button "Select Button" at bounding box center [251, 125] width 94 height 14
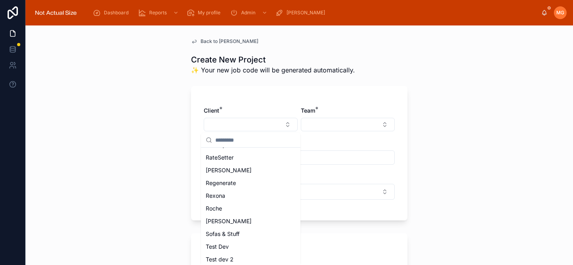
scroll to position [622, 0]
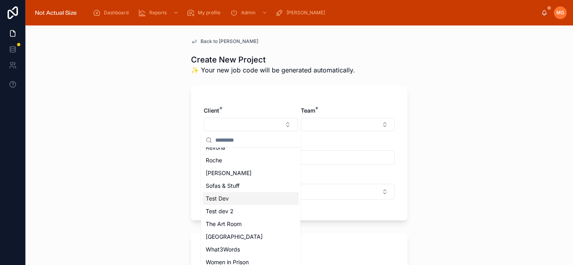
click at [235, 192] on div "Test Dev" at bounding box center [251, 198] width 96 height 13
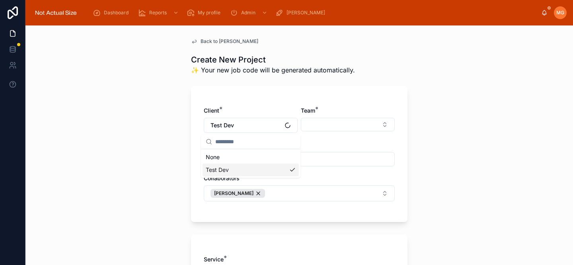
scroll to position [0, 0]
click at [318, 120] on button "Select Button" at bounding box center [348, 125] width 94 height 14
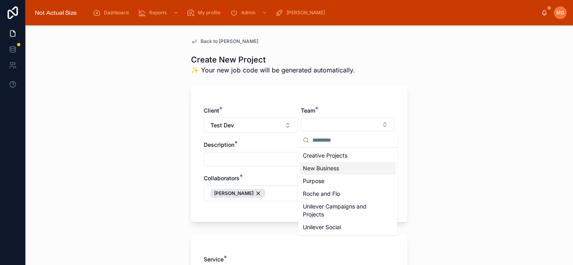
click at [322, 170] on span "New Business" at bounding box center [321, 168] width 36 height 8
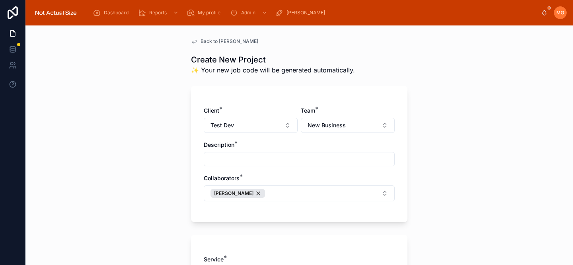
click at [302, 157] on input "text" at bounding box center [299, 159] width 190 height 11
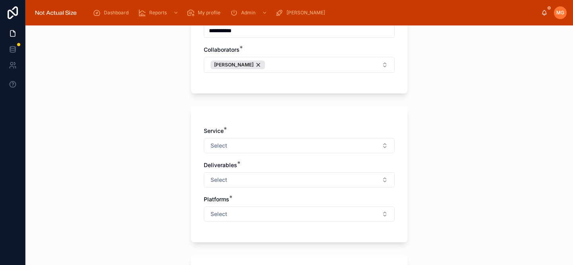
scroll to position [129, 0]
type input "**********"
click at [297, 60] on button "[PERSON_NAME]" at bounding box center [299, 64] width 191 height 16
type input "***"
click at [251, 98] on div "[PERSON_NAME]" at bounding box center [299, 96] width 188 height 13
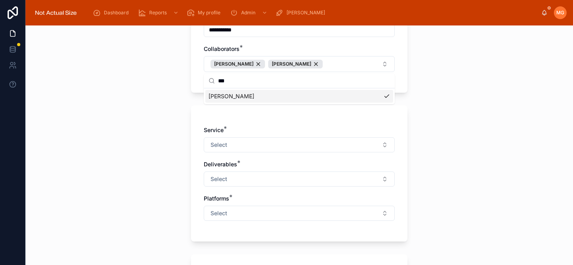
click at [139, 117] on div "**********" at bounding box center [299, 145] width 548 height 240
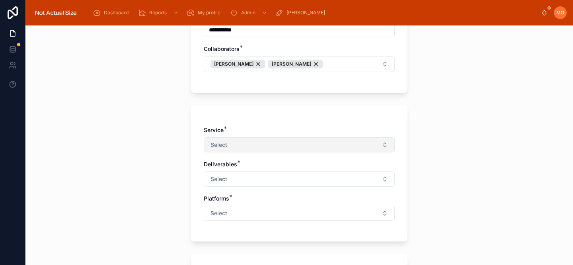
click at [222, 141] on span "Select" at bounding box center [219, 145] width 17 height 8
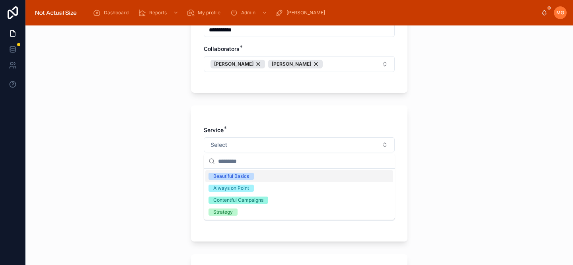
click at [232, 174] on div "Beautiful Basics" at bounding box center [231, 176] width 36 height 7
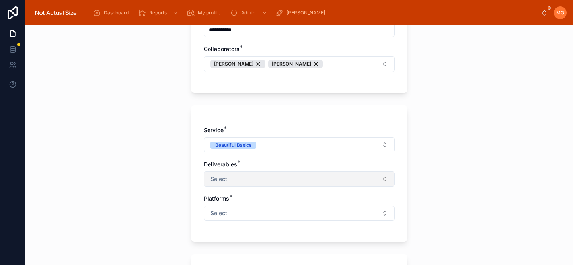
click at [232, 174] on button "Select" at bounding box center [299, 179] width 191 height 15
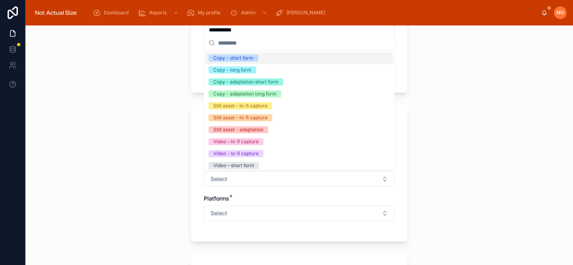
click at [222, 59] on div "Copy - short form" at bounding box center [233, 58] width 40 height 7
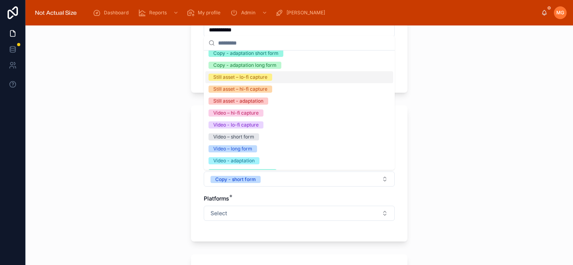
click at [269, 80] on span "Still asset – lo-fi capture" at bounding box center [241, 77] width 64 height 7
click at [163, 155] on div "**********" at bounding box center [299, 145] width 548 height 240
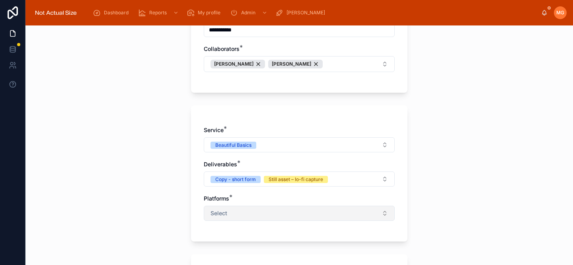
click at [236, 214] on button "Select" at bounding box center [299, 213] width 191 height 15
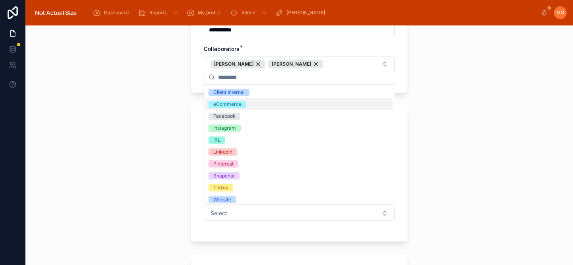
click at [236, 99] on div "eCommerce" at bounding box center [299, 104] width 188 height 12
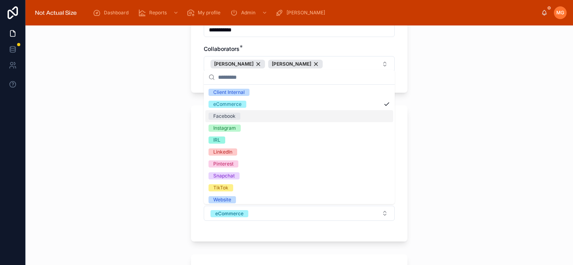
click at [162, 174] on div "**********" at bounding box center [299, 145] width 548 height 240
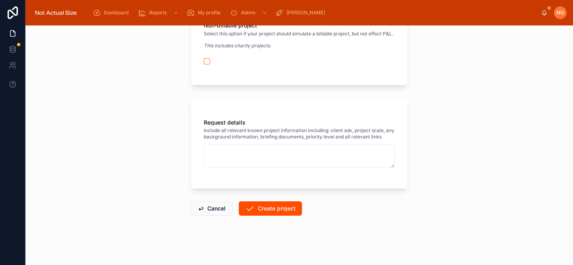
scroll to position [489, 0]
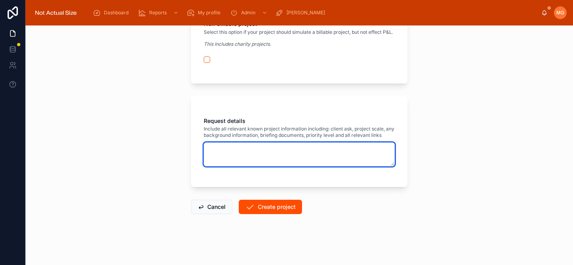
click at [267, 151] on textarea at bounding box center [299, 154] width 191 height 24
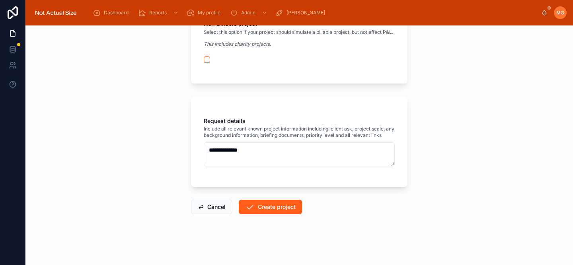
click at [272, 213] on button "Create project" at bounding box center [270, 207] width 63 height 14
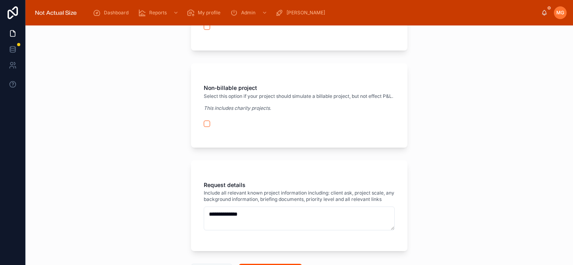
scroll to position [524, 0]
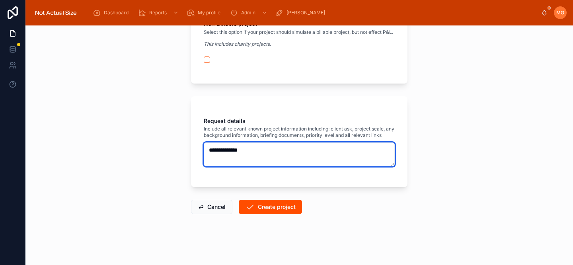
click at [269, 160] on textarea "**********" at bounding box center [299, 154] width 191 height 24
type textarea "**********"
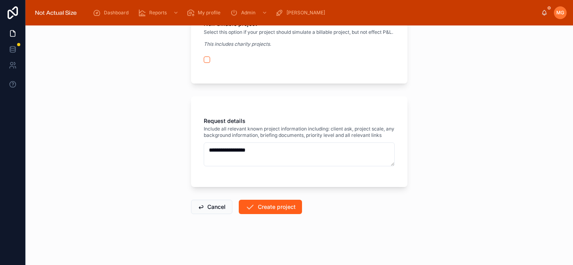
click at [262, 206] on button "Create project" at bounding box center [270, 207] width 63 height 14
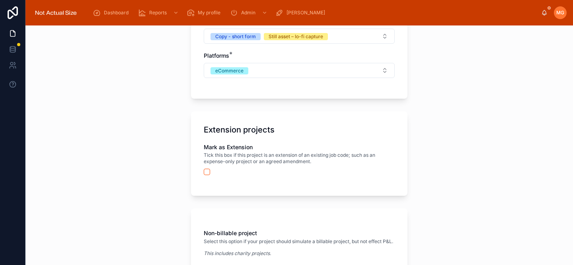
scroll to position [0, 0]
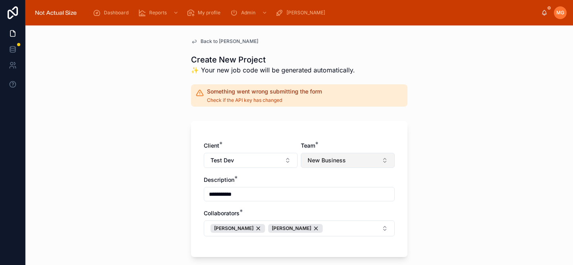
click at [325, 164] on button "New Business" at bounding box center [348, 160] width 94 height 15
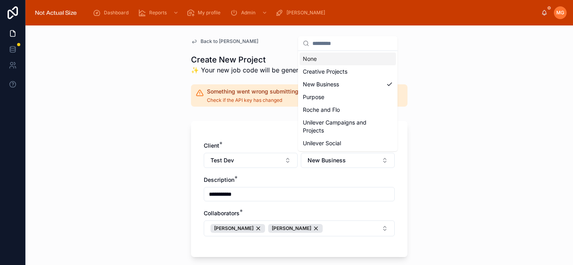
click at [322, 60] on div "None" at bounding box center [348, 59] width 96 height 13
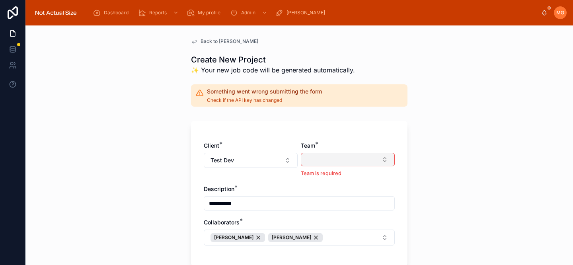
click at [308, 163] on button "Select Button" at bounding box center [348, 160] width 94 height 14
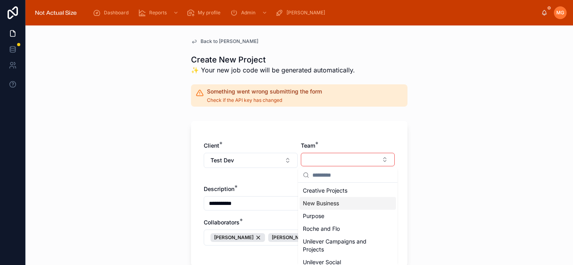
click at [329, 204] on span "New Business" at bounding box center [321, 203] width 36 height 8
